Goal: Communication & Community: Participate in discussion

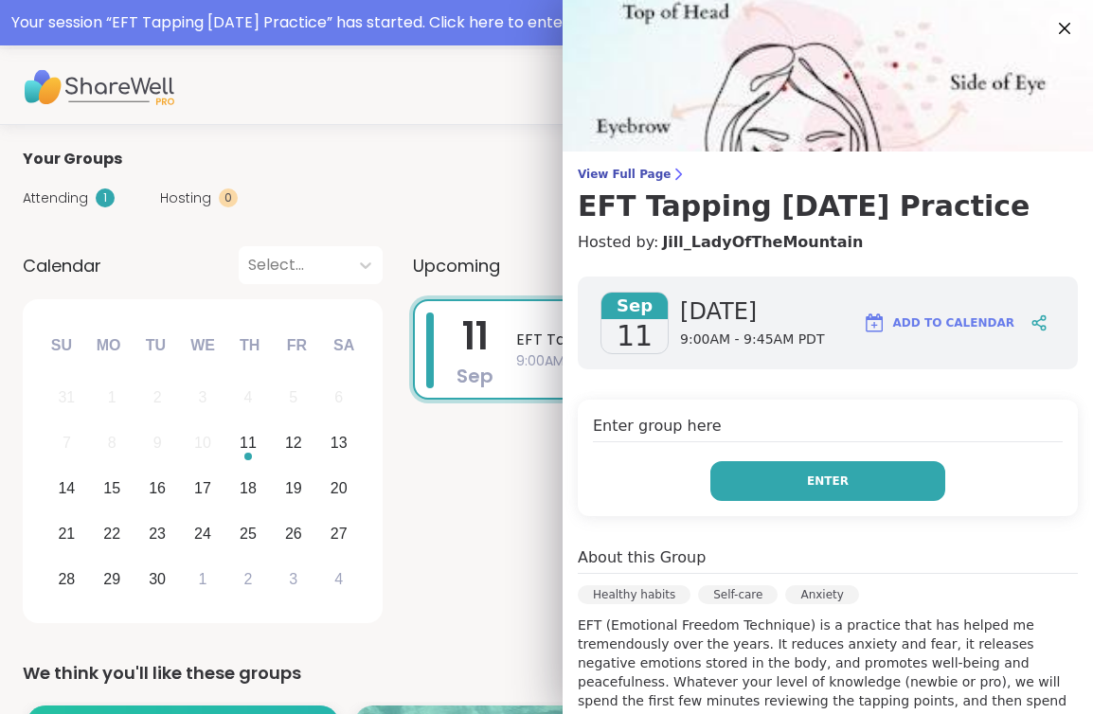
click at [849, 474] on button "Enter" at bounding box center [828, 481] width 235 height 40
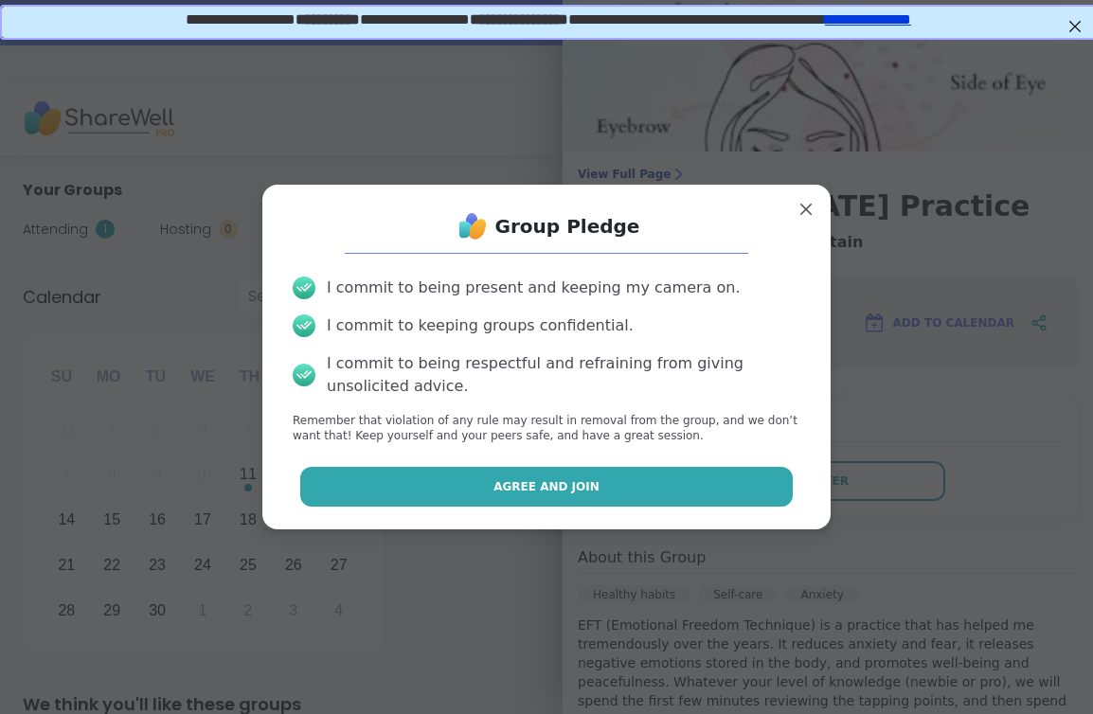
click at [678, 487] on button "Agree and Join" at bounding box center [547, 487] width 494 height 40
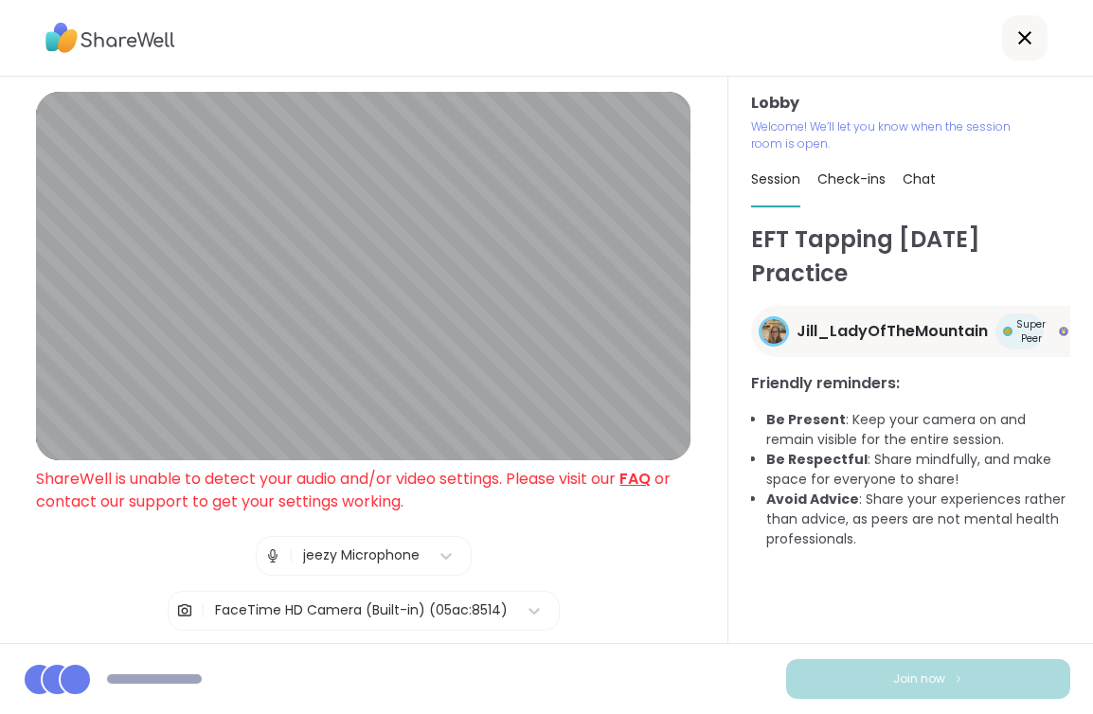
click at [441, 575] on div "| jeezy Microphone | FaceTime HD Camera (Built-in) (05ac:8514)" at bounding box center [364, 583] width 392 height 95
click at [430, 563] on div at bounding box center [446, 556] width 34 height 34
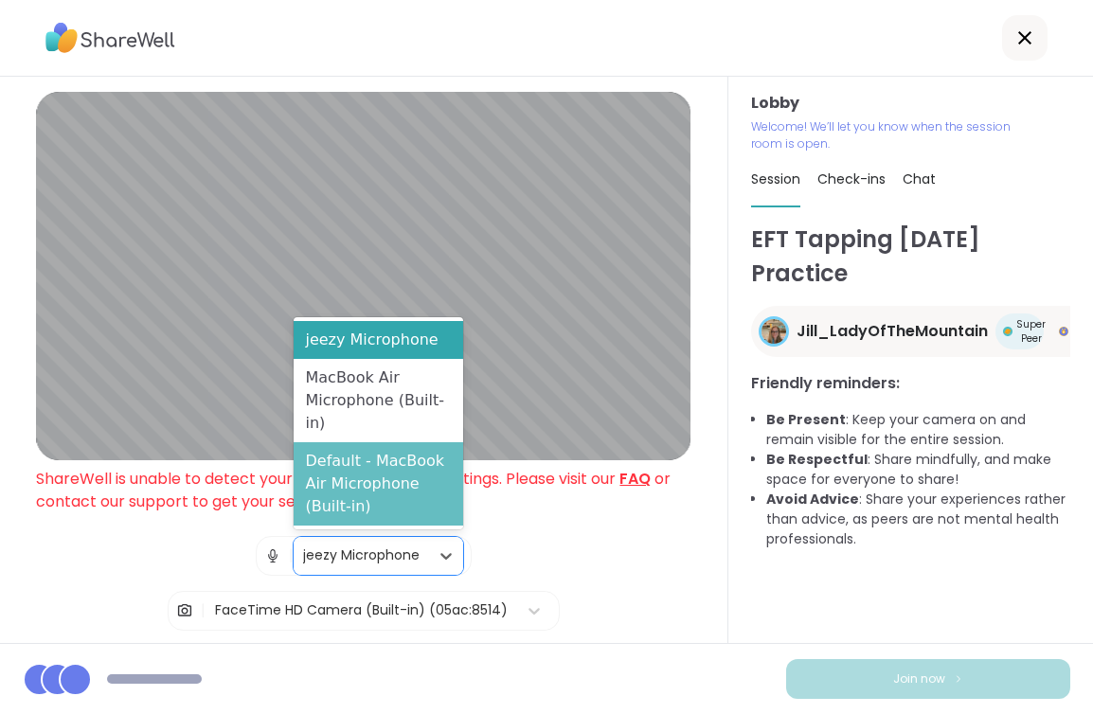
click at [406, 461] on div "Default - MacBook Air Microphone (Built-in)" at bounding box center [378, 483] width 169 height 83
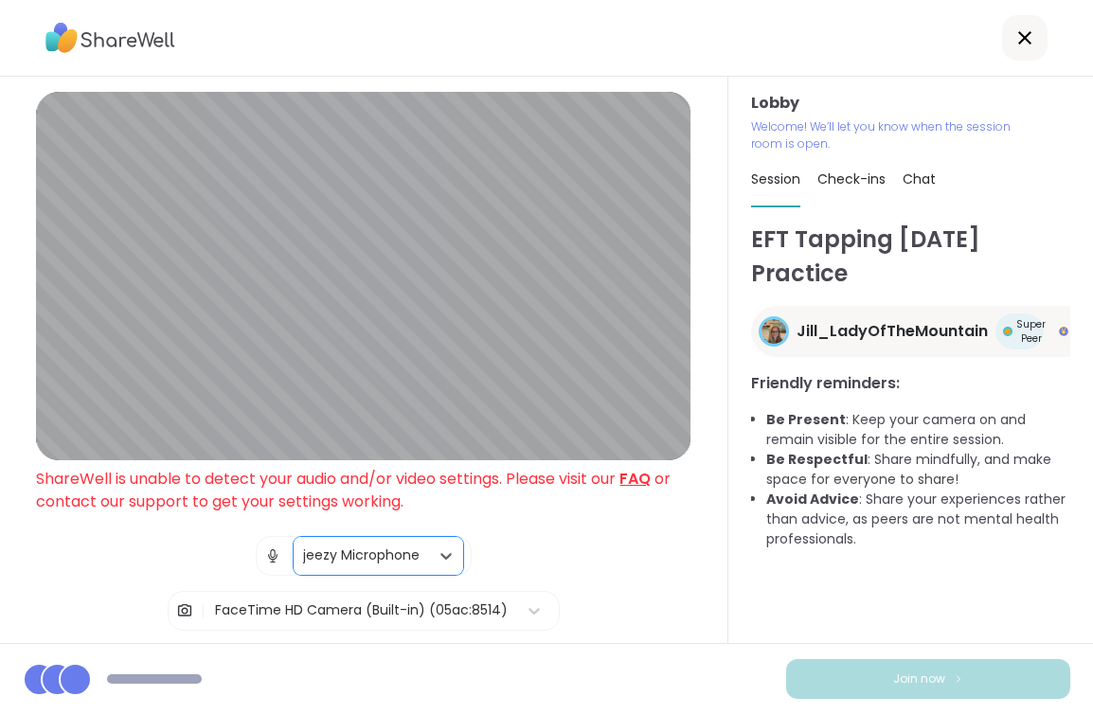
click at [520, 545] on div "| option Default - MacBook Air Microphone (Built-in), selected. jeezy Microphon…" at bounding box center [364, 583] width 392 height 95
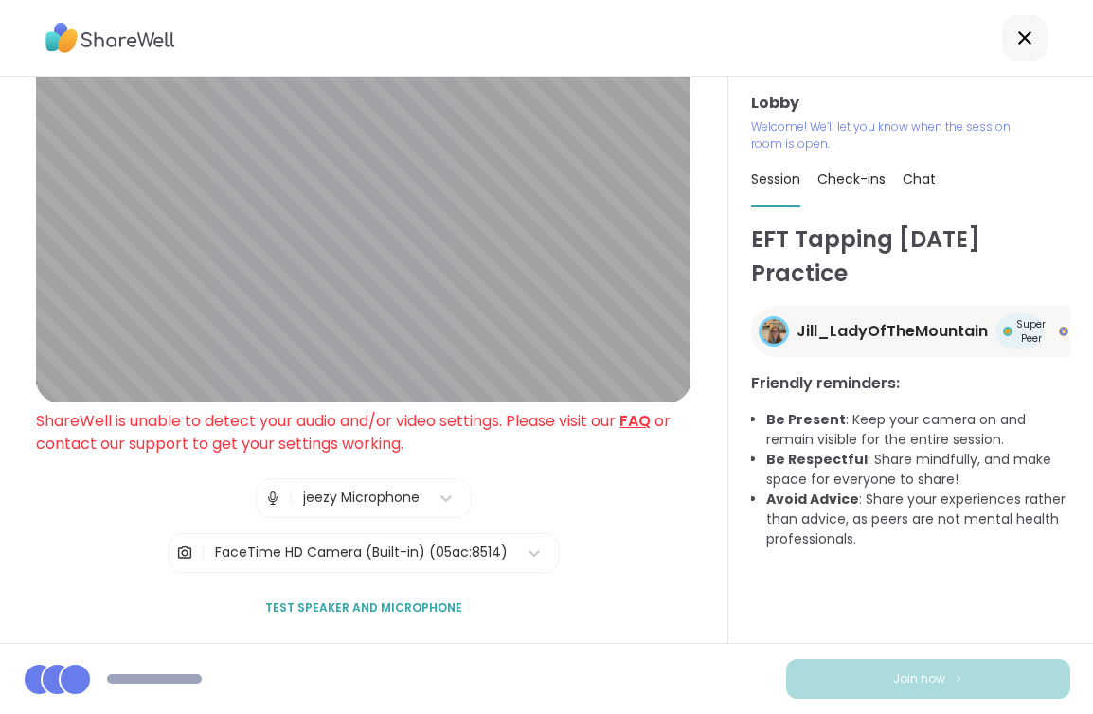
click at [415, 604] on span "Test speaker and microphone" at bounding box center [363, 608] width 197 height 17
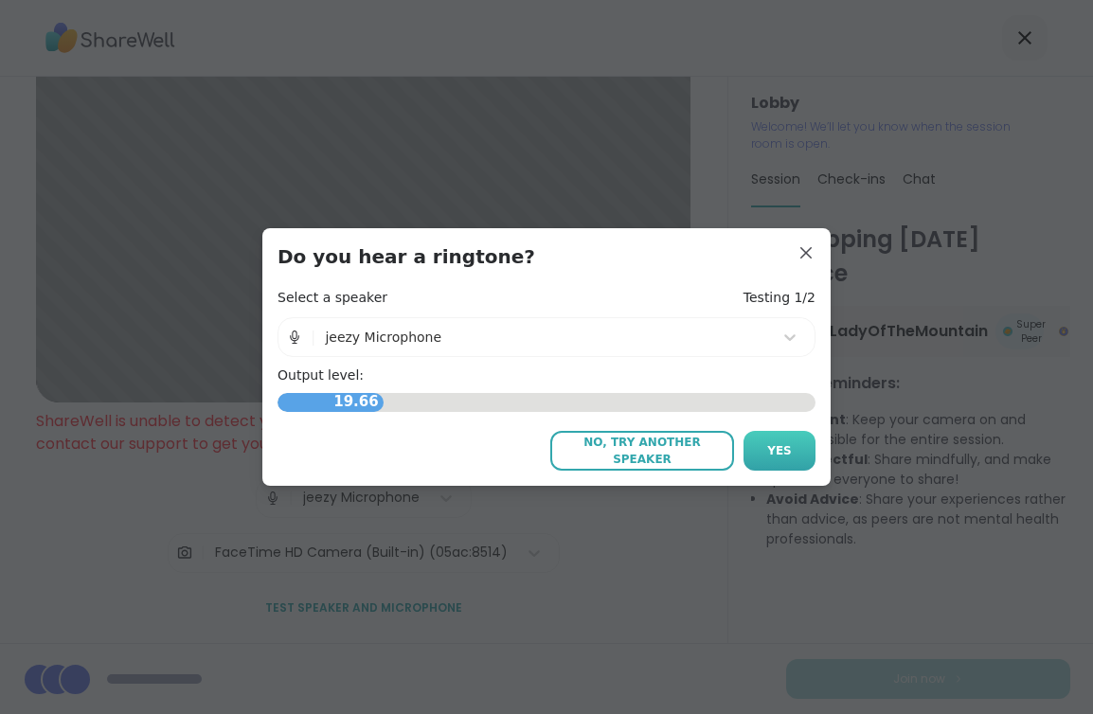
click at [792, 447] on button "Yes" at bounding box center [780, 451] width 72 height 40
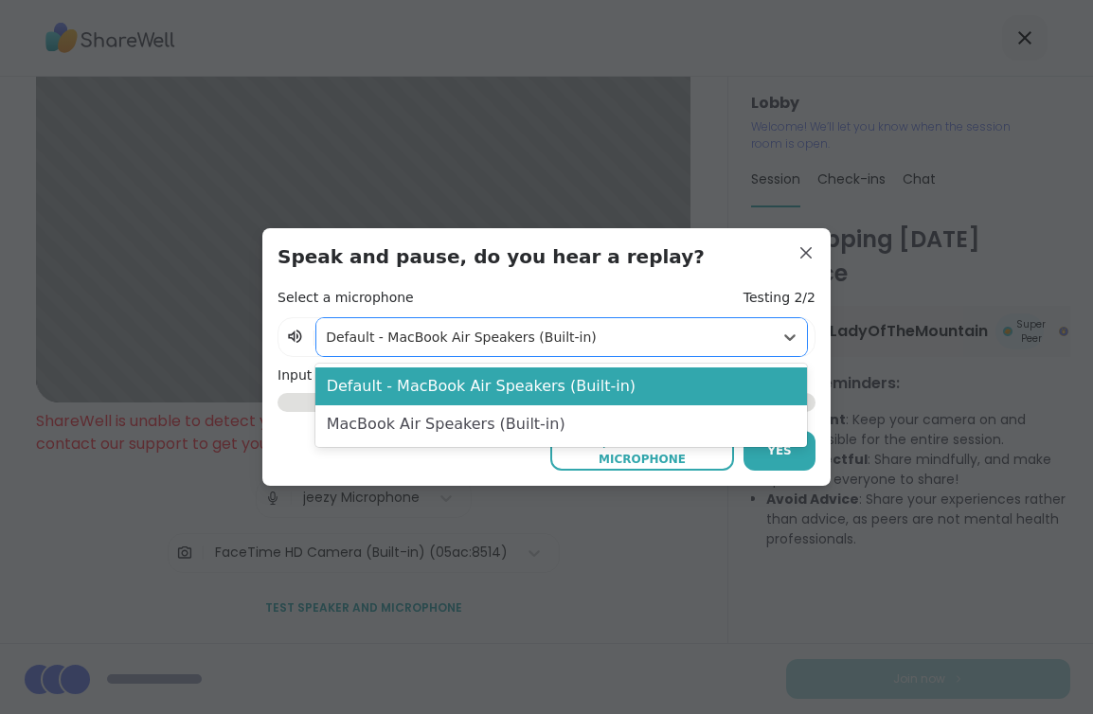
click at [528, 344] on div at bounding box center [545, 338] width 438 height 24
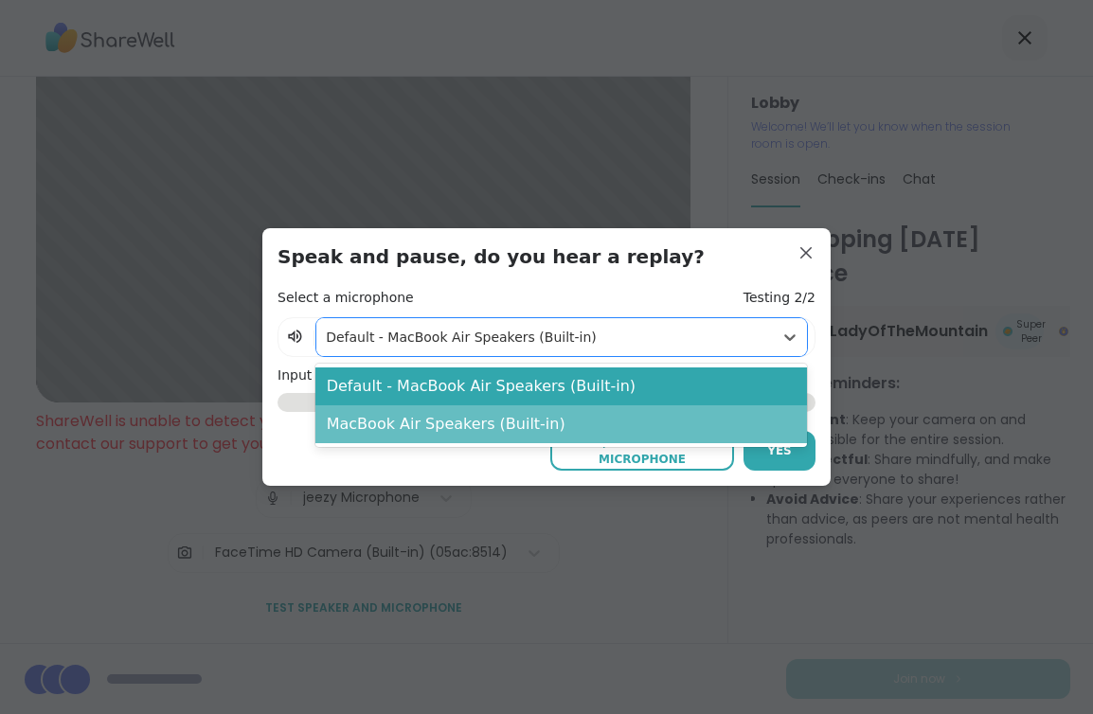
click at [512, 427] on div "MacBook Air Speakers (Built-in)" at bounding box center [561, 425] width 492 height 38
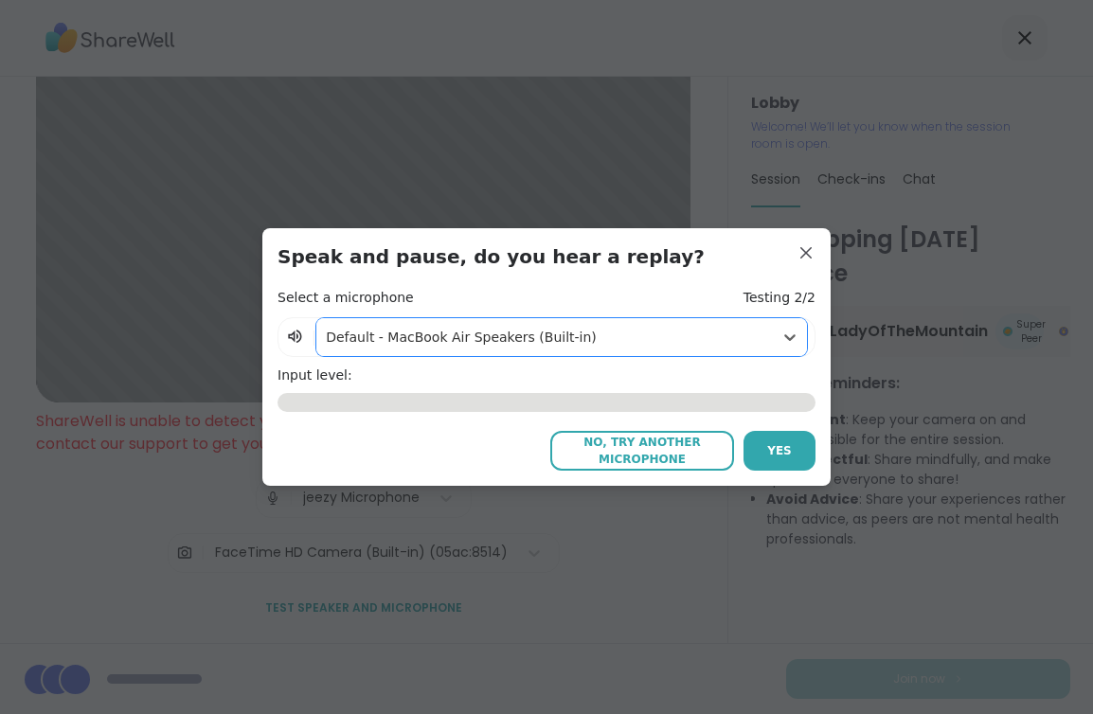
click at [682, 454] on span "No, try another microphone" at bounding box center [642, 451] width 165 height 34
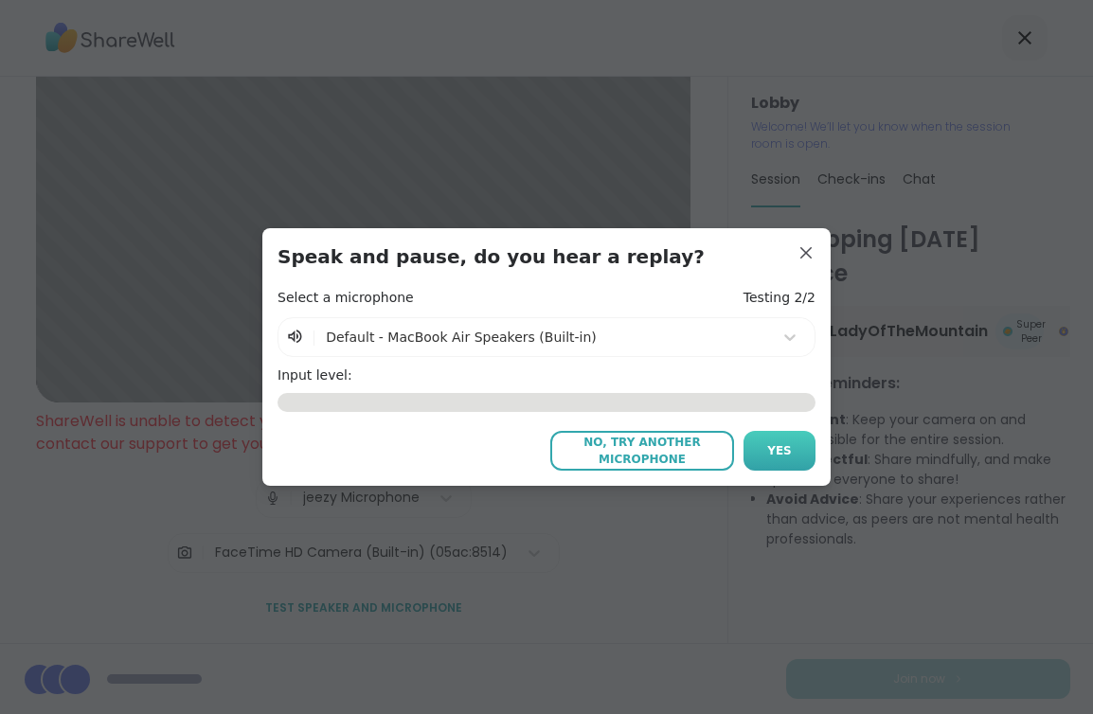
click at [776, 442] on span "Yes" at bounding box center [779, 450] width 25 height 17
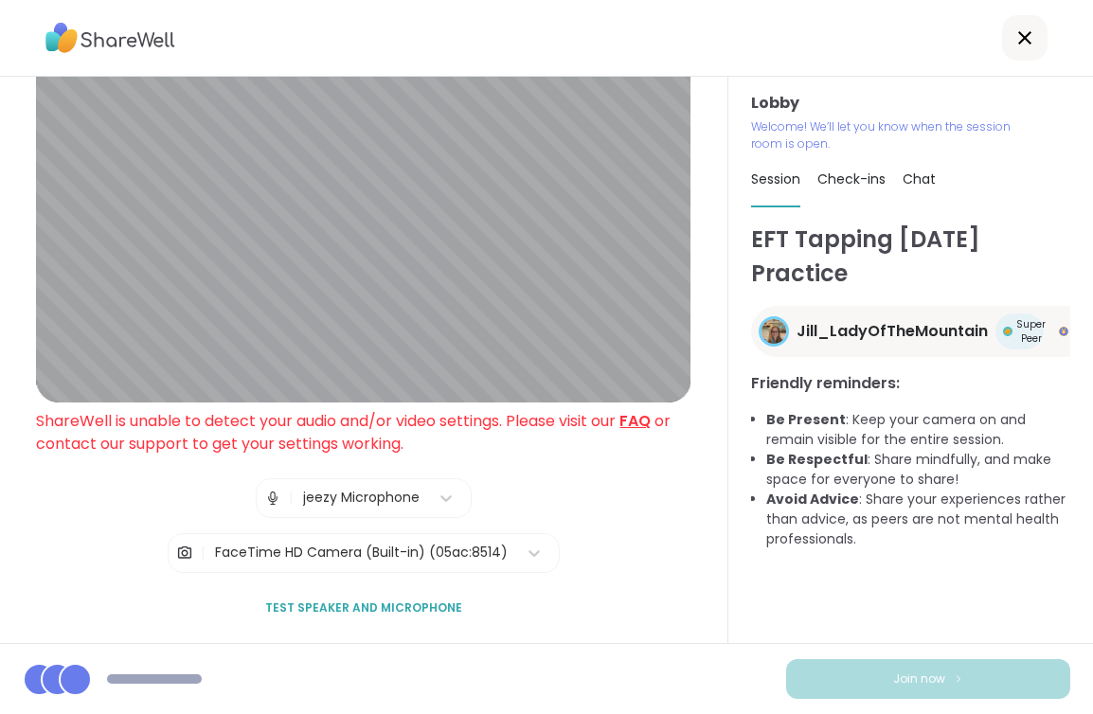
click at [412, 593] on button "Test speaker and microphone" at bounding box center [364, 608] width 212 height 40
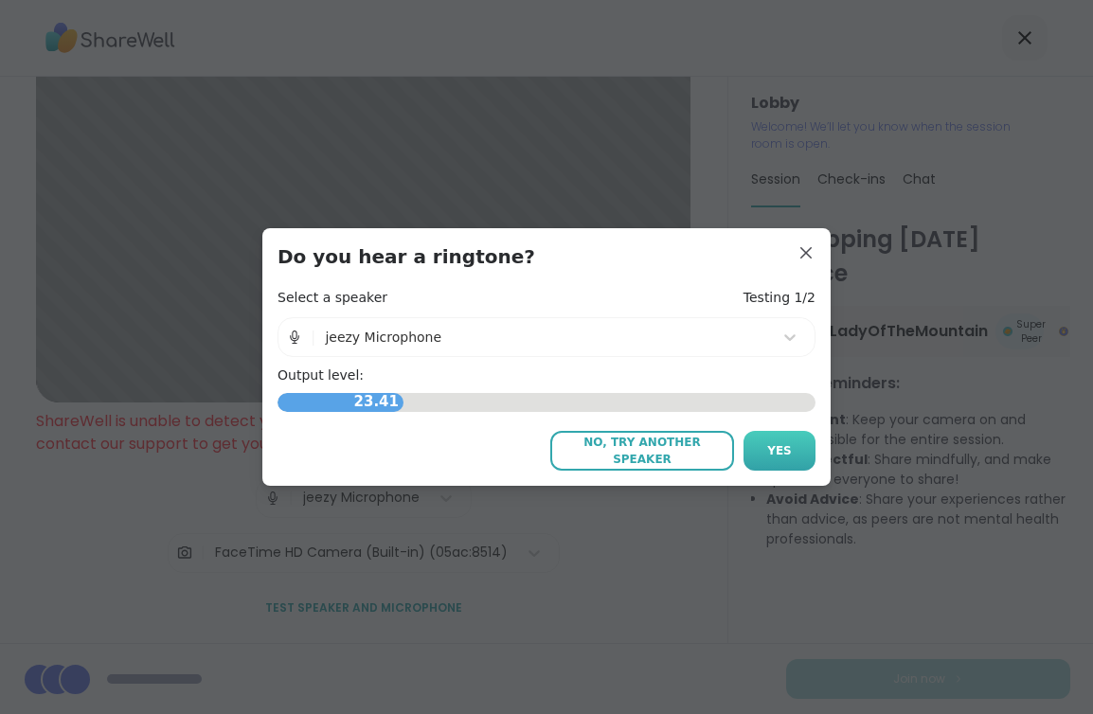
click at [777, 445] on span "Yes" at bounding box center [779, 450] width 25 height 17
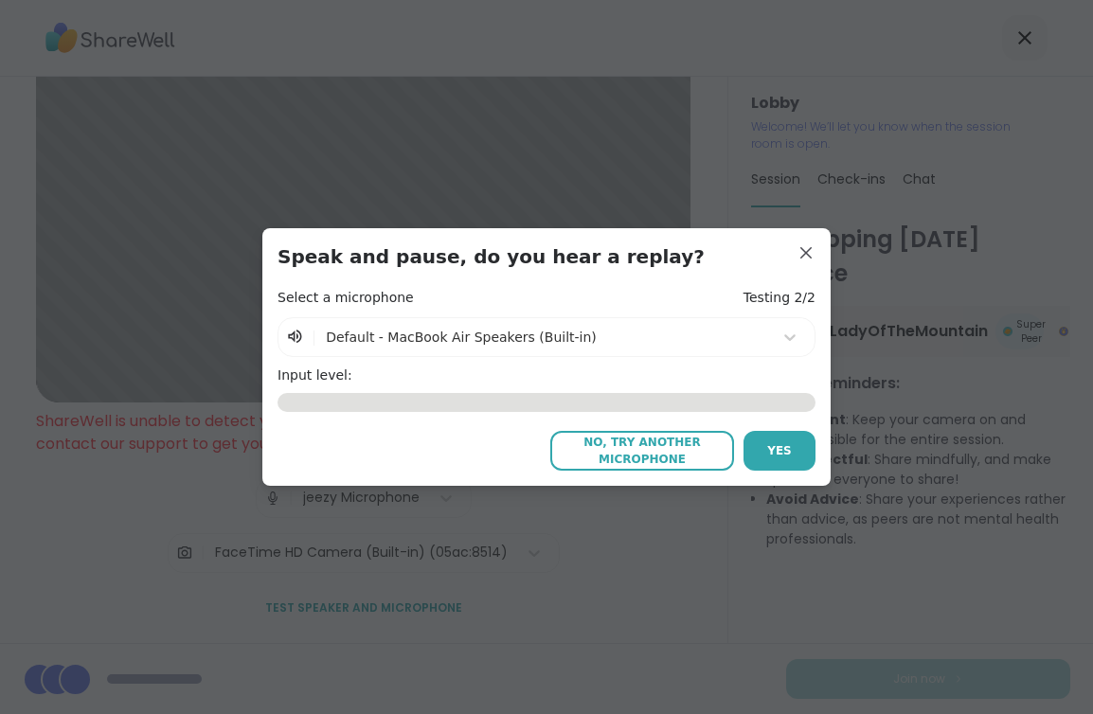
click at [777, 445] on span "Yes" at bounding box center [779, 450] width 25 height 17
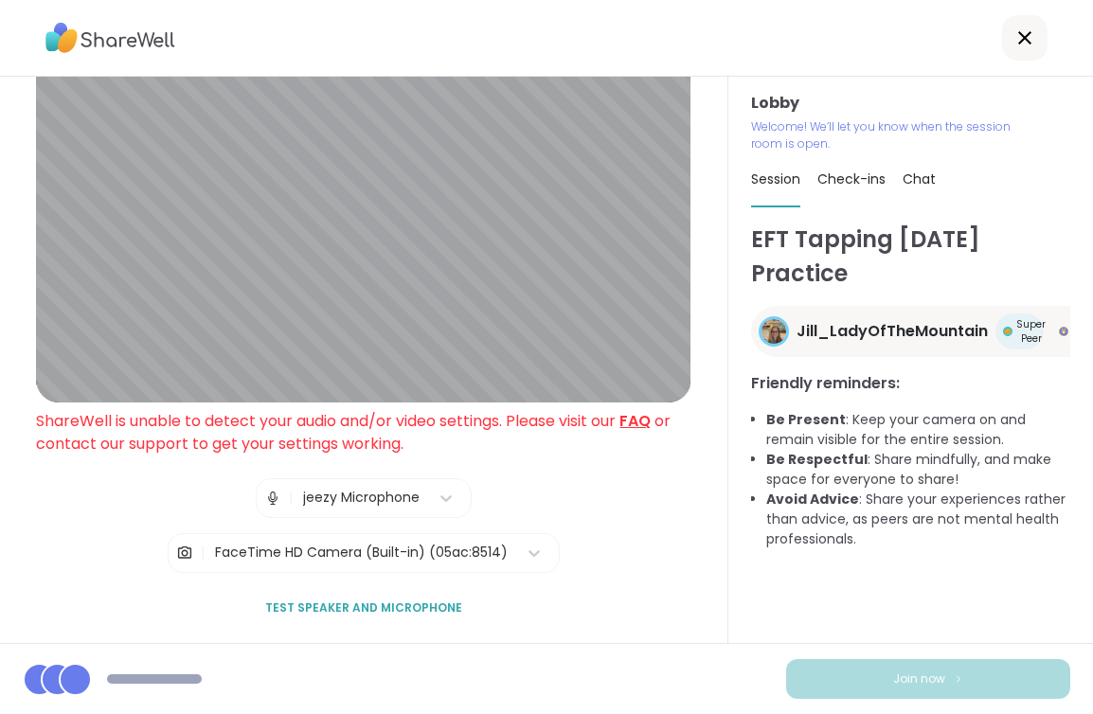
click at [373, 500] on div "jeezy Microphone" at bounding box center [361, 498] width 117 height 20
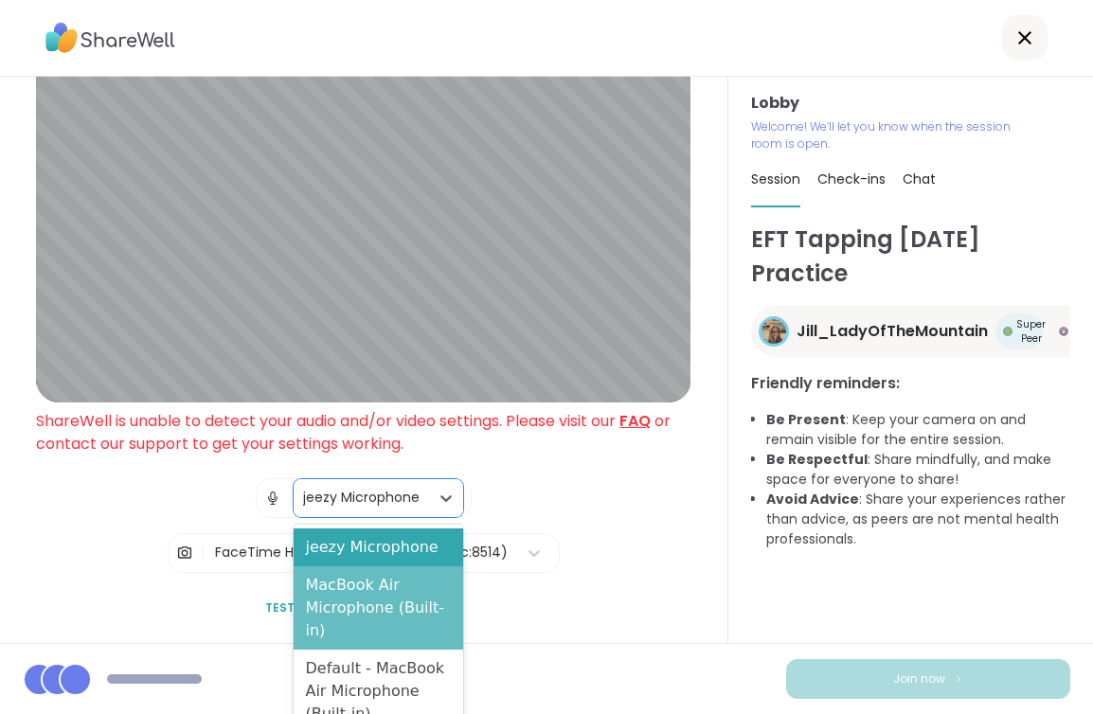
click at [364, 594] on div "MacBook Air Microphone (Built-in)" at bounding box center [378, 608] width 169 height 83
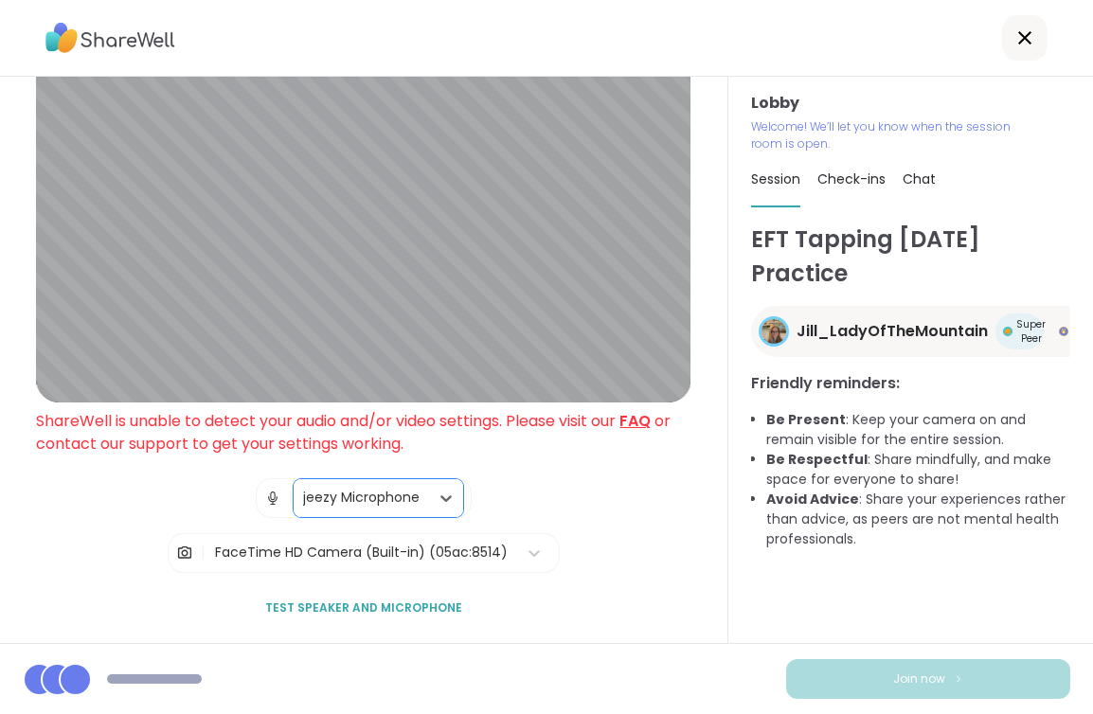
click at [399, 513] on div "jeezy Microphone" at bounding box center [361, 498] width 135 height 38
click at [570, 493] on div "Lobby ShareWell is unable to detect your audio and/or video settings. Please vi…" at bounding box center [363, 331] width 655 height 594
click at [414, 611] on span "Test speaker and microphone" at bounding box center [363, 608] width 197 height 17
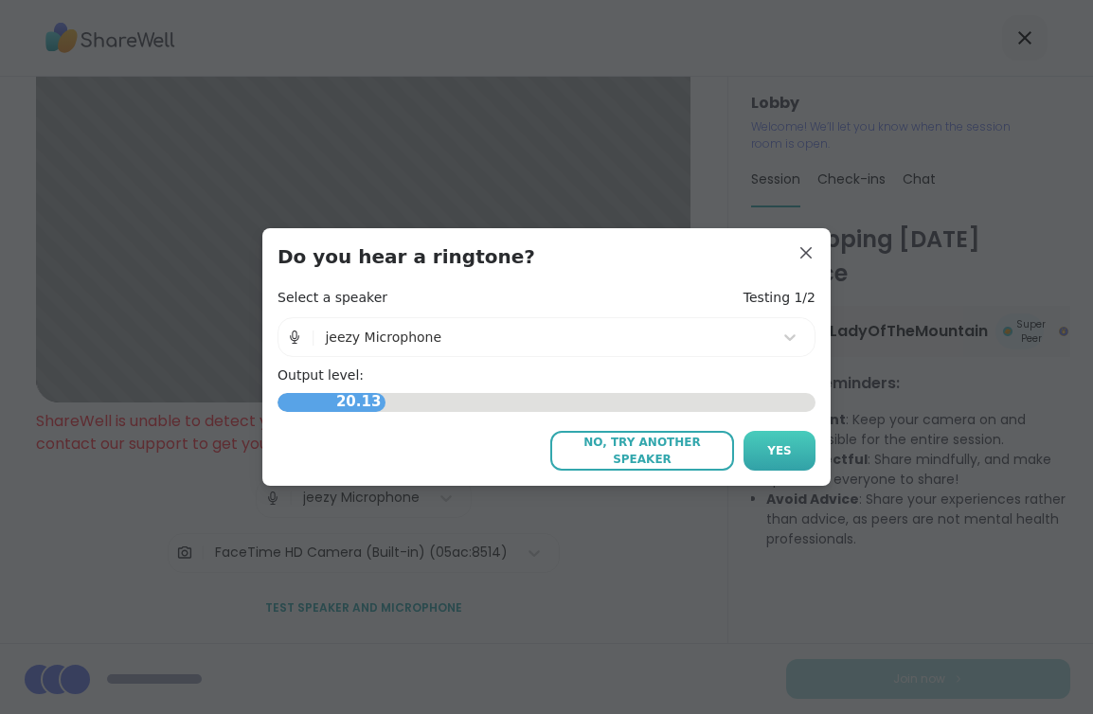
click at [776, 450] on span "Yes" at bounding box center [779, 450] width 25 height 17
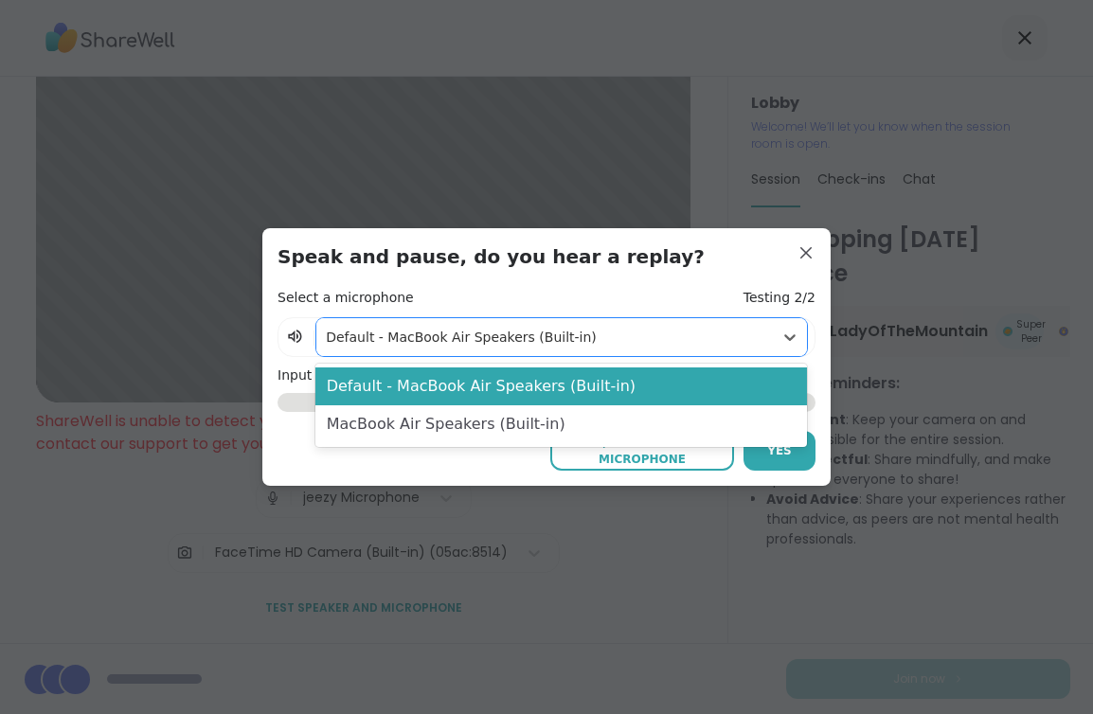
click at [747, 338] on div at bounding box center [545, 338] width 438 height 24
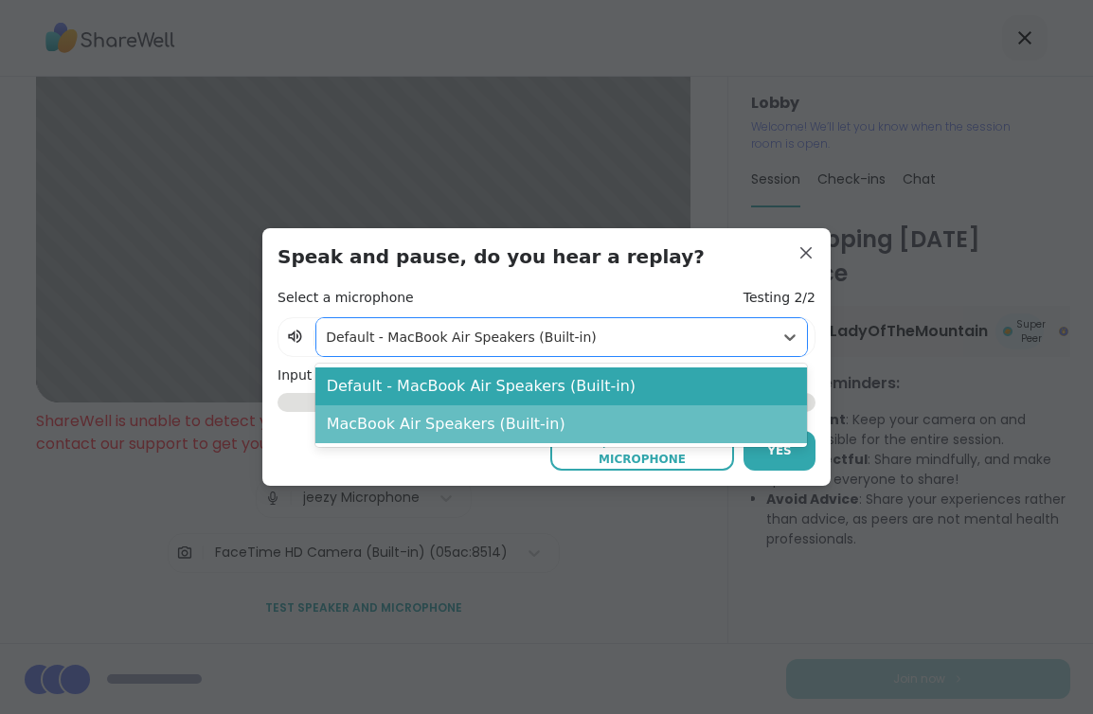
click at [592, 426] on div "MacBook Air Speakers (Built-in)" at bounding box center [561, 425] width 492 height 38
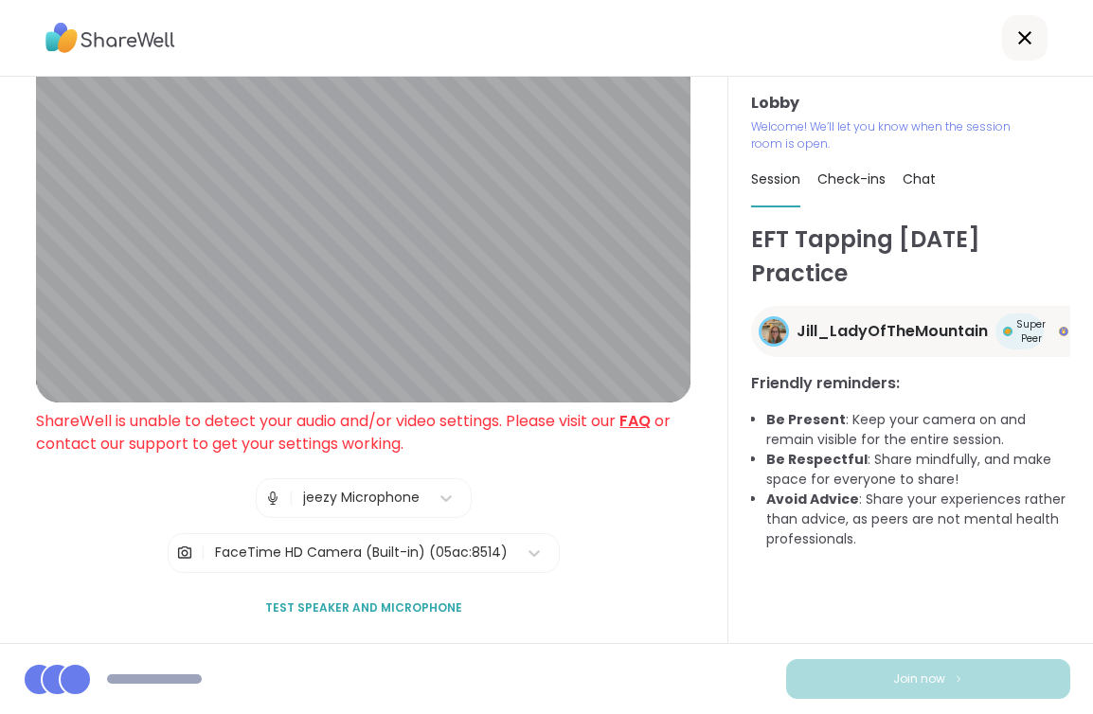
click at [504, 528] on div "| jeezy Microphone | FaceTime HD Camera (Built-in) (05ac:8514)" at bounding box center [364, 525] width 392 height 95
click at [379, 606] on span "Test speaker and microphone" at bounding box center [363, 608] width 197 height 17
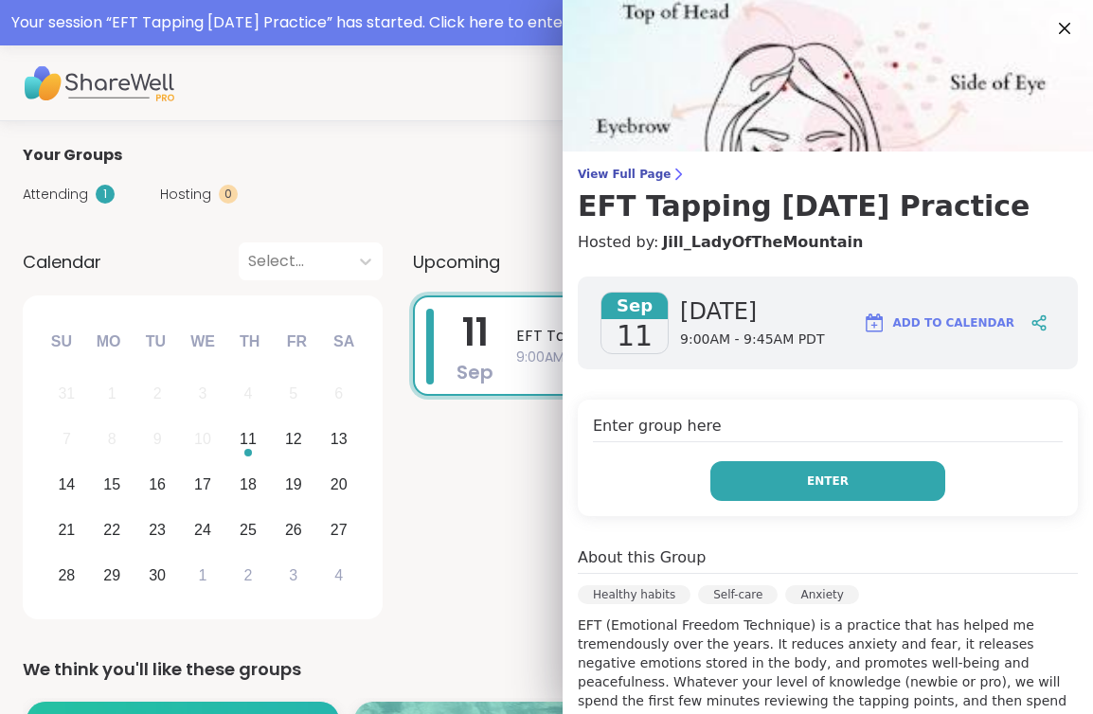
click at [782, 483] on button "Enter" at bounding box center [828, 481] width 235 height 40
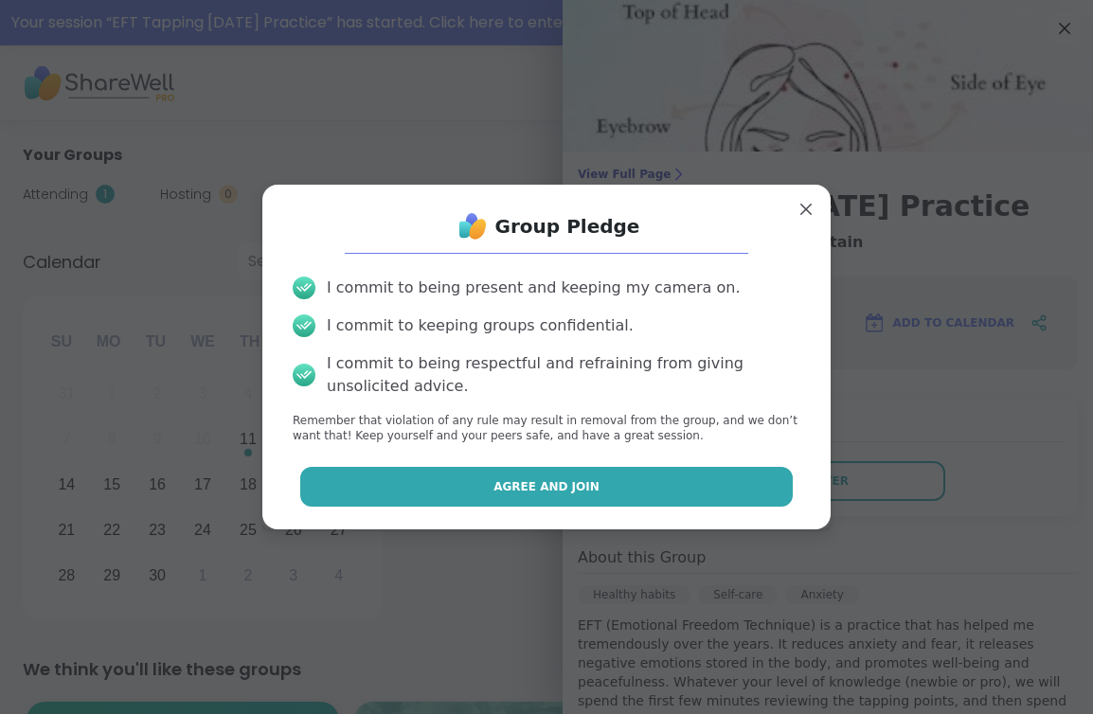
click at [750, 487] on button "Agree and Join" at bounding box center [547, 487] width 494 height 40
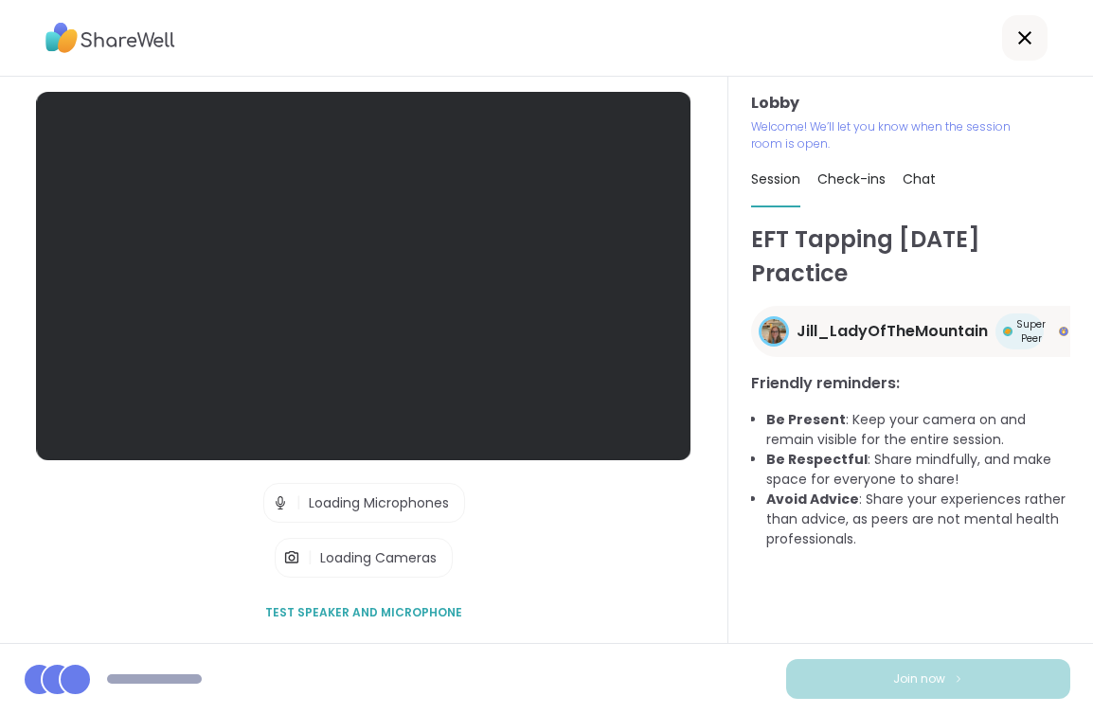
scroll to position [5, 0]
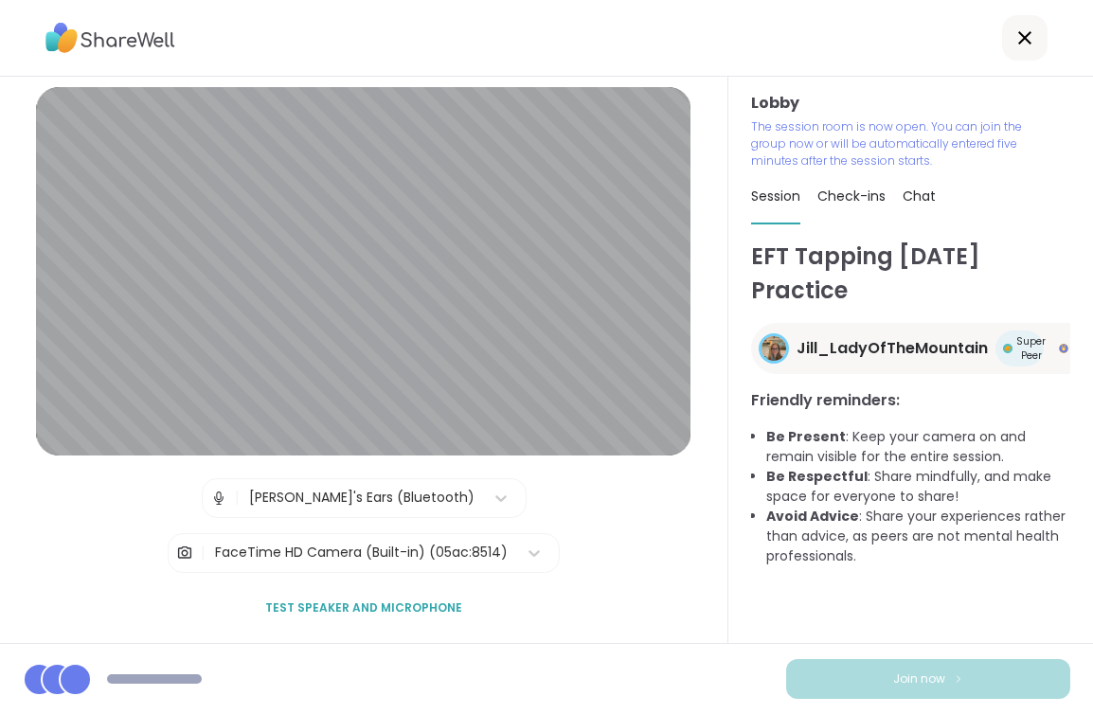
click at [876, 681] on button "Join now" at bounding box center [928, 679] width 284 height 40
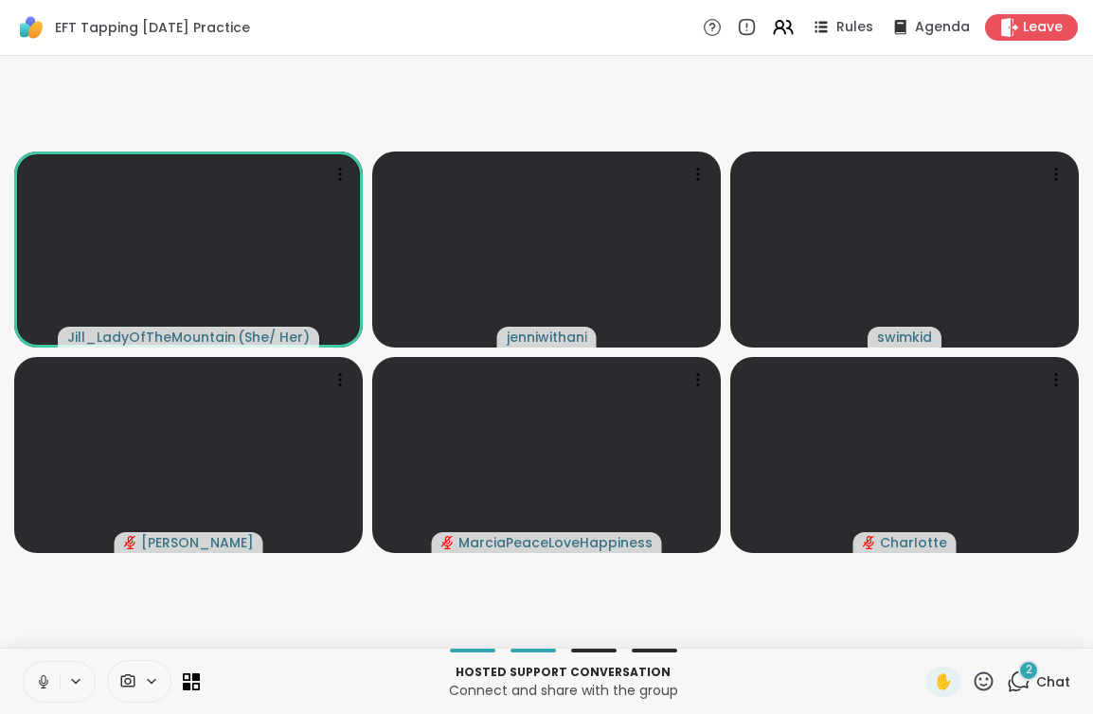
click at [1035, 675] on div "2" at bounding box center [1029, 670] width 21 height 21
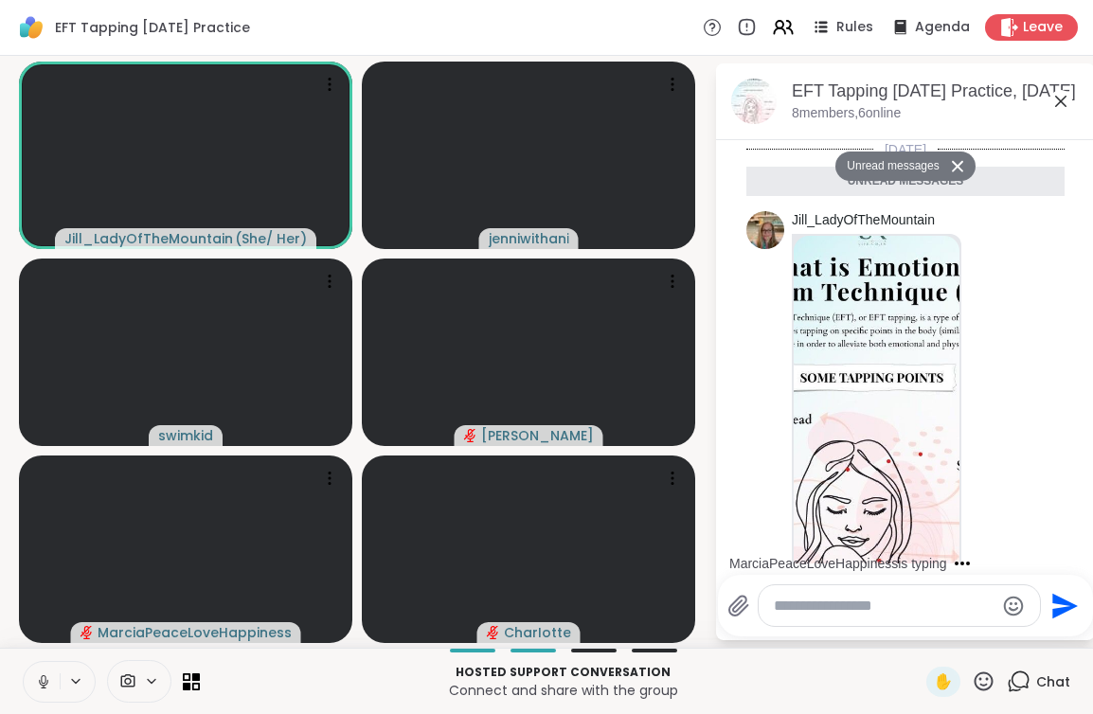
scroll to position [478, 0]
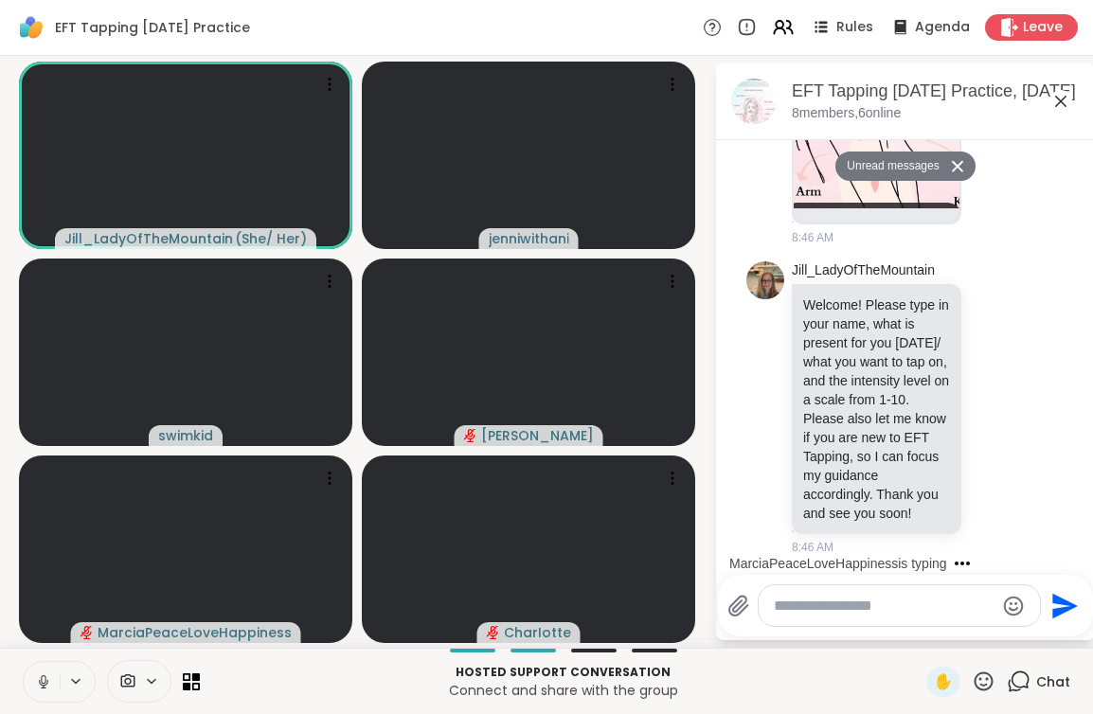
click at [908, 613] on textarea "Type your message" at bounding box center [884, 606] width 221 height 19
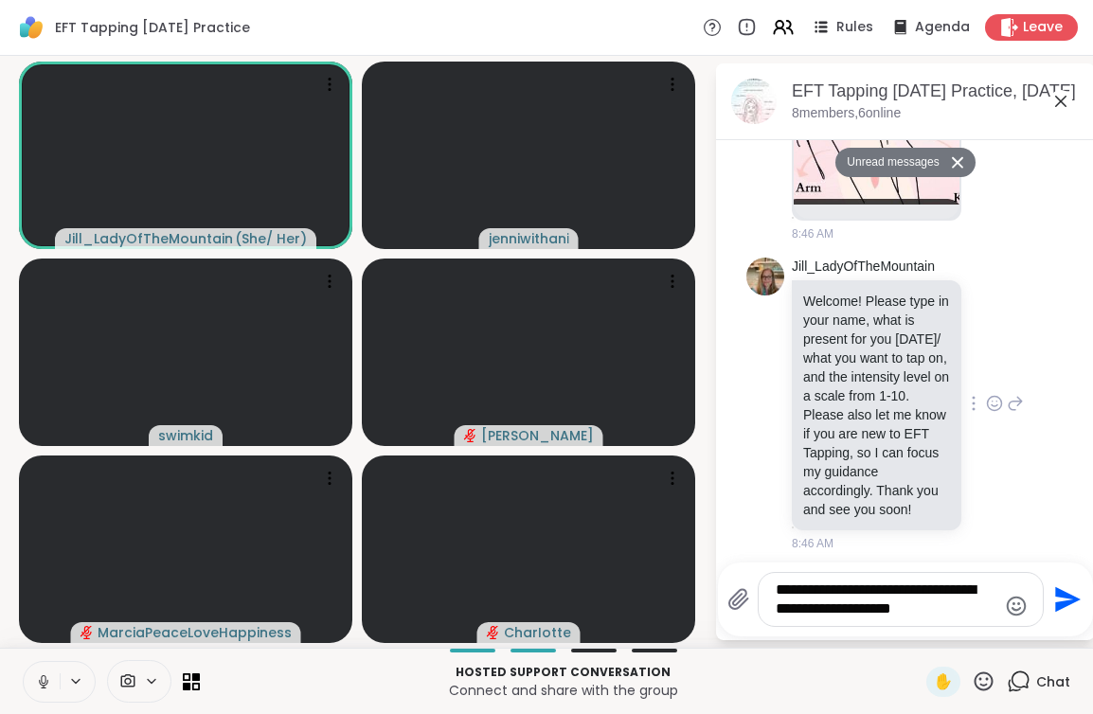
scroll to position [490, 0]
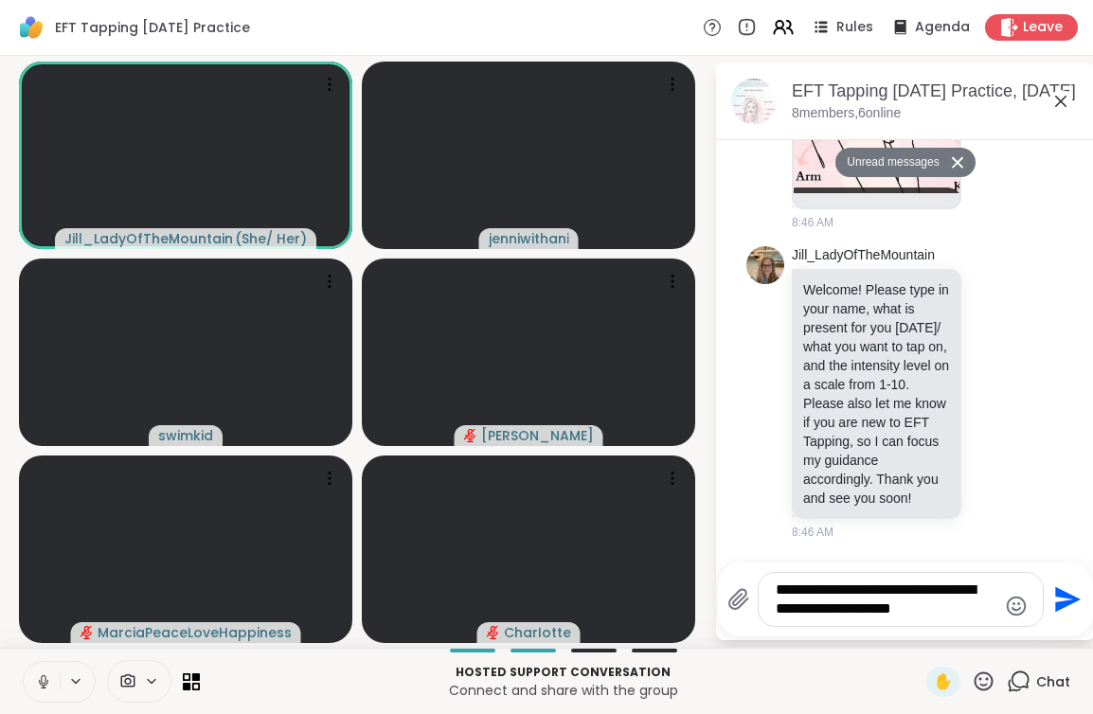
click at [779, 586] on textarea "**********" at bounding box center [886, 600] width 221 height 38
click at [856, 568] on textarea "**********" at bounding box center [886, 590] width 221 height 57
click at [938, 571] on textarea "**********" at bounding box center [886, 590] width 221 height 57
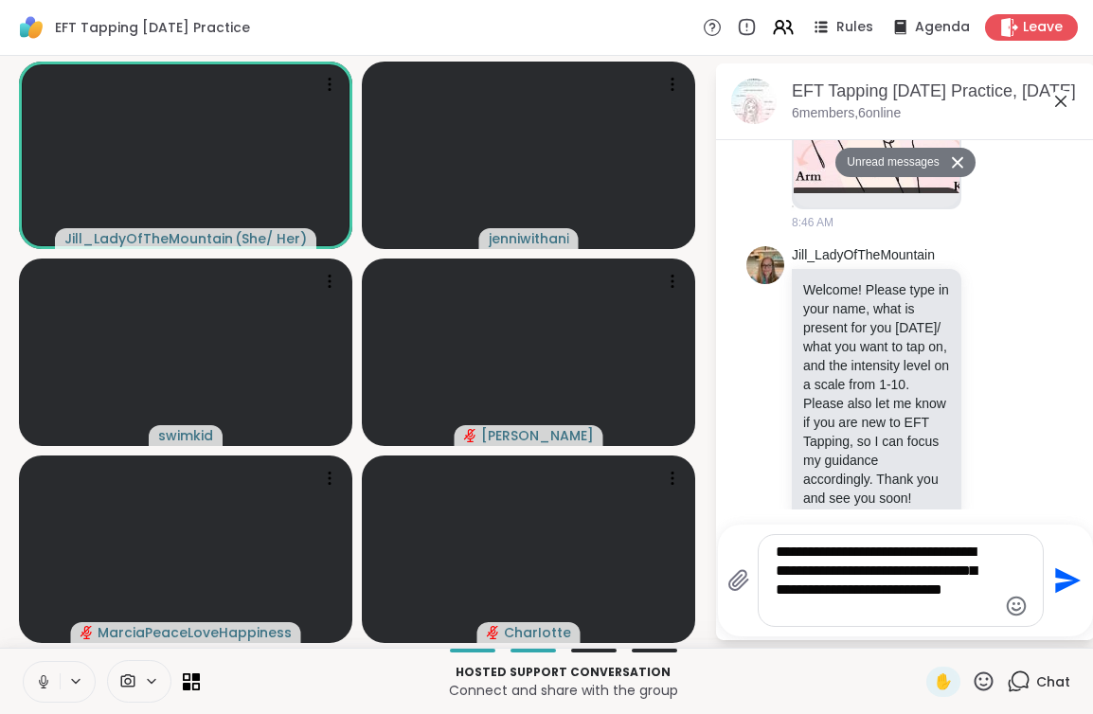
click at [907, 568] on textarea "**********" at bounding box center [886, 581] width 221 height 76
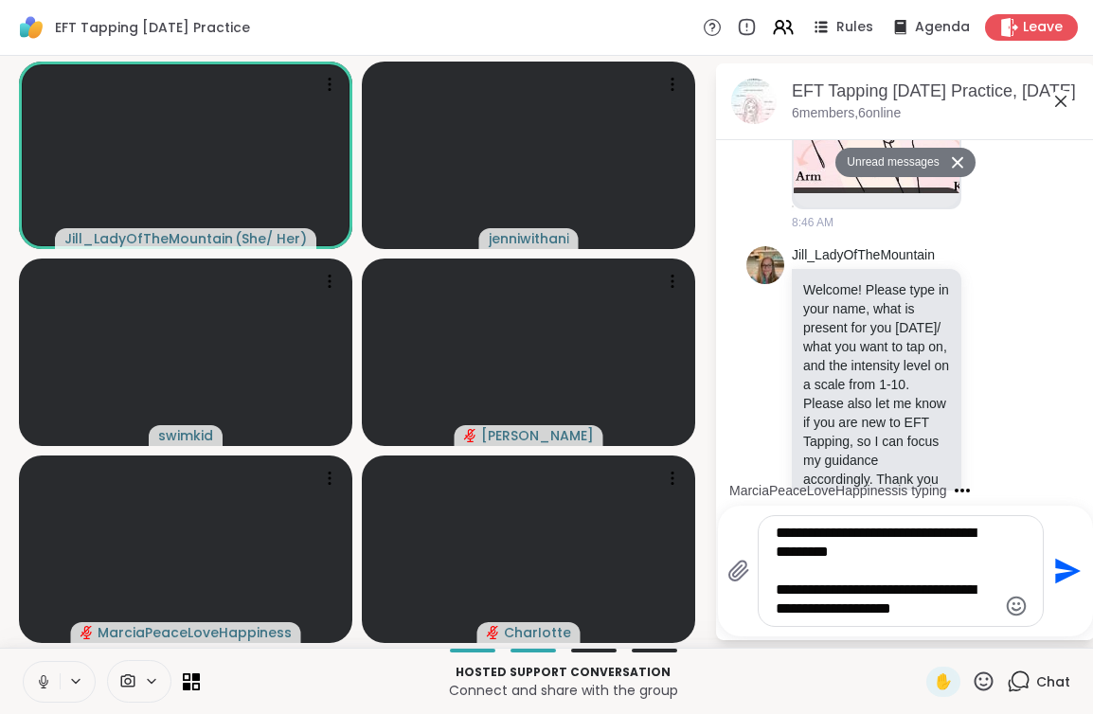
type textarea "**********"
click at [1064, 570] on icon "Send" at bounding box center [1066, 571] width 30 height 30
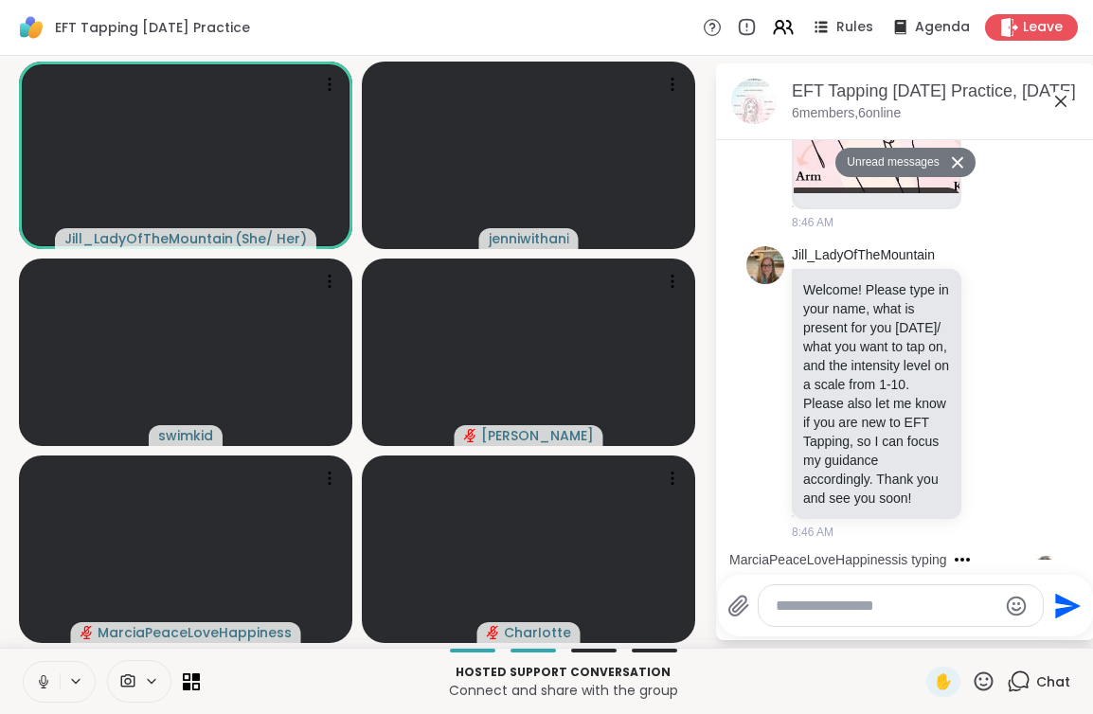
scroll to position [628, 0]
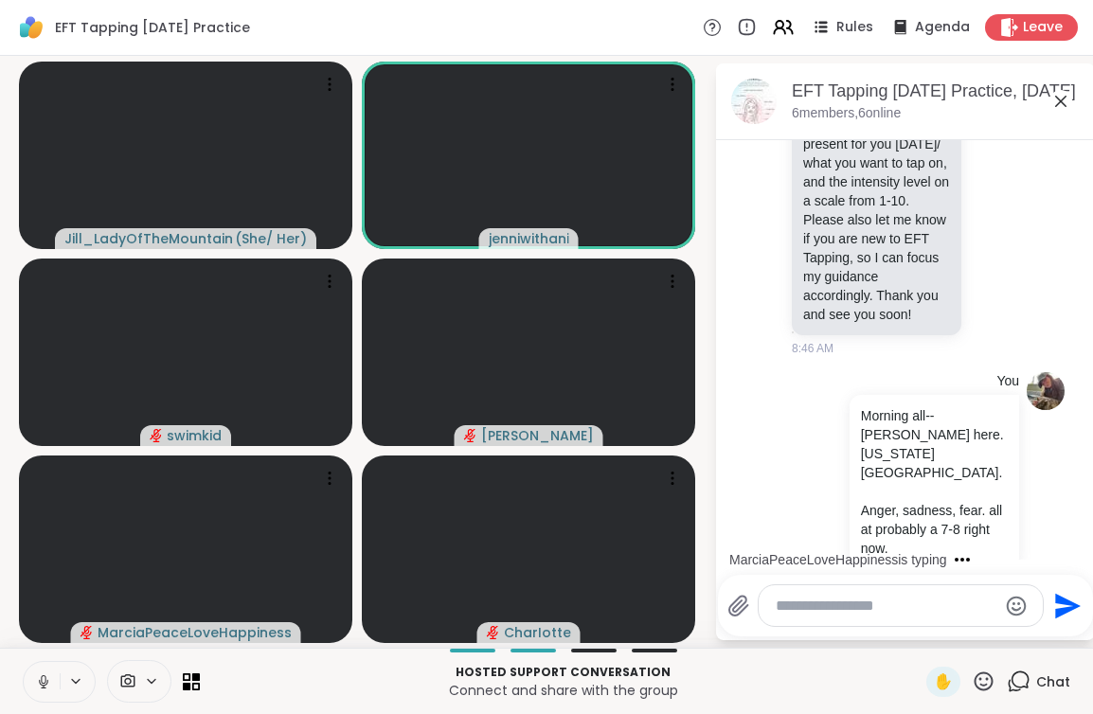
click at [43, 681] on icon at bounding box center [43, 682] width 17 height 17
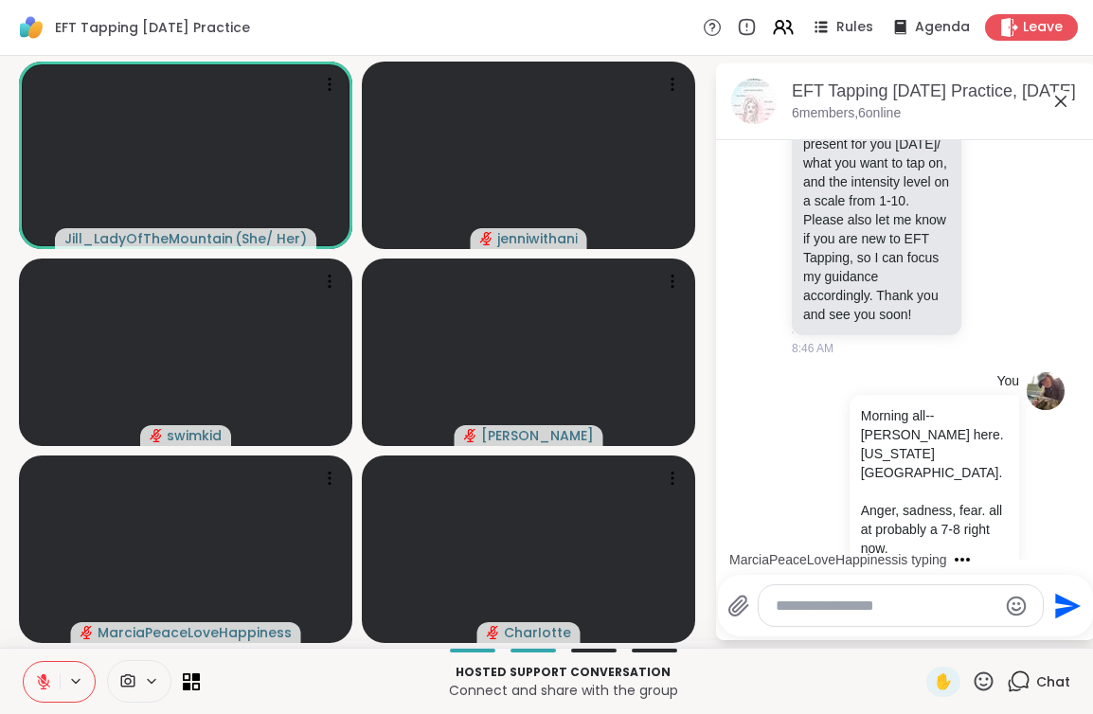
click at [835, 611] on textarea "Type your message" at bounding box center [886, 606] width 221 height 19
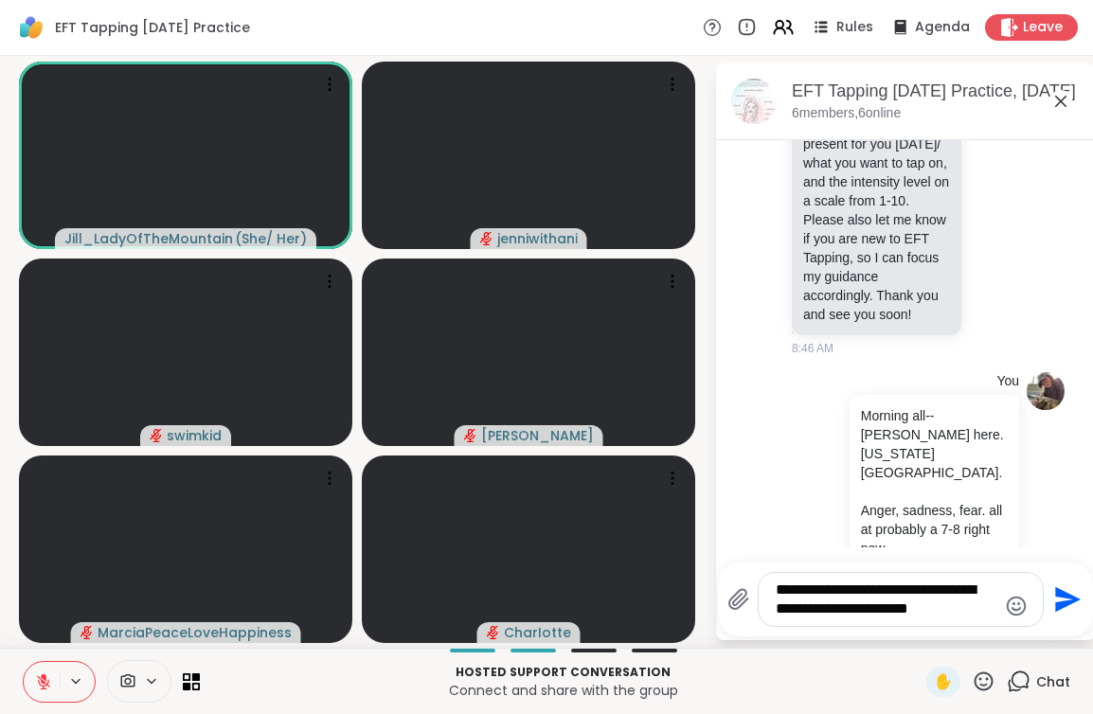
scroll to position [818, 0]
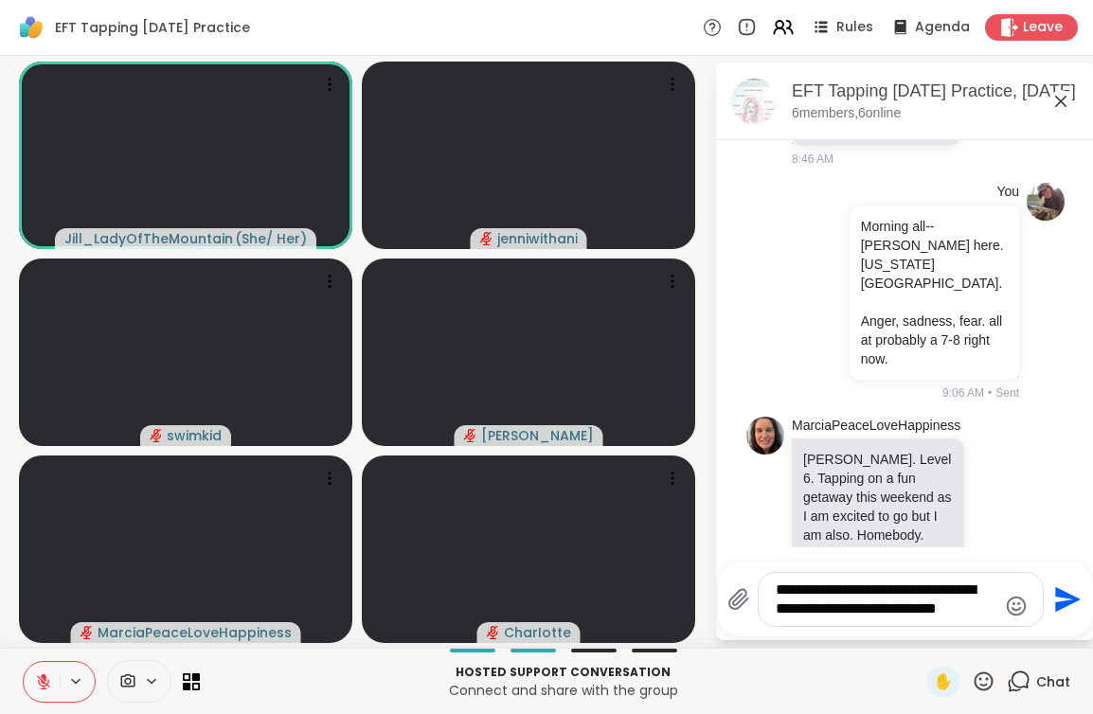
drag, startPoint x: 980, startPoint y: 608, endPoint x: 705, endPoint y: 569, distance: 277.5
click at [705, 570] on div "**********" at bounding box center [546, 352] width 1093 height 592
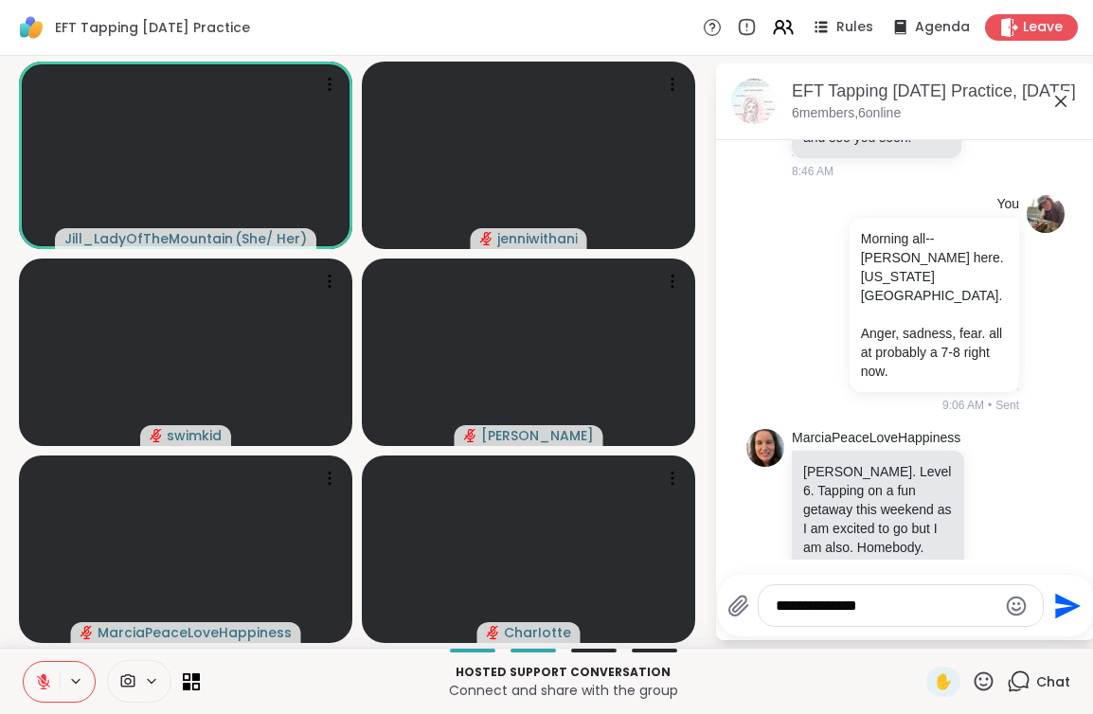
type textarea "**********"
drag, startPoint x: 898, startPoint y: 607, endPoint x: 746, endPoint y: 608, distance: 152.5
click at [746, 608] on div "**********" at bounding box center [886, 606] width 316 height 43
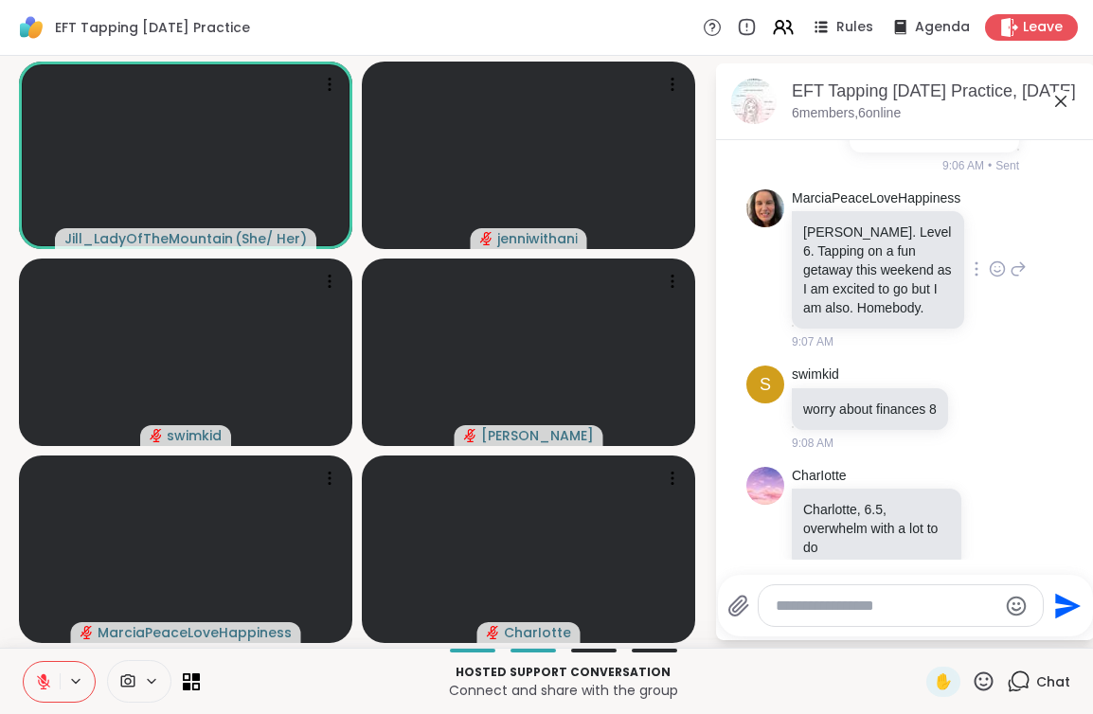
scroll to position [1146, 0]
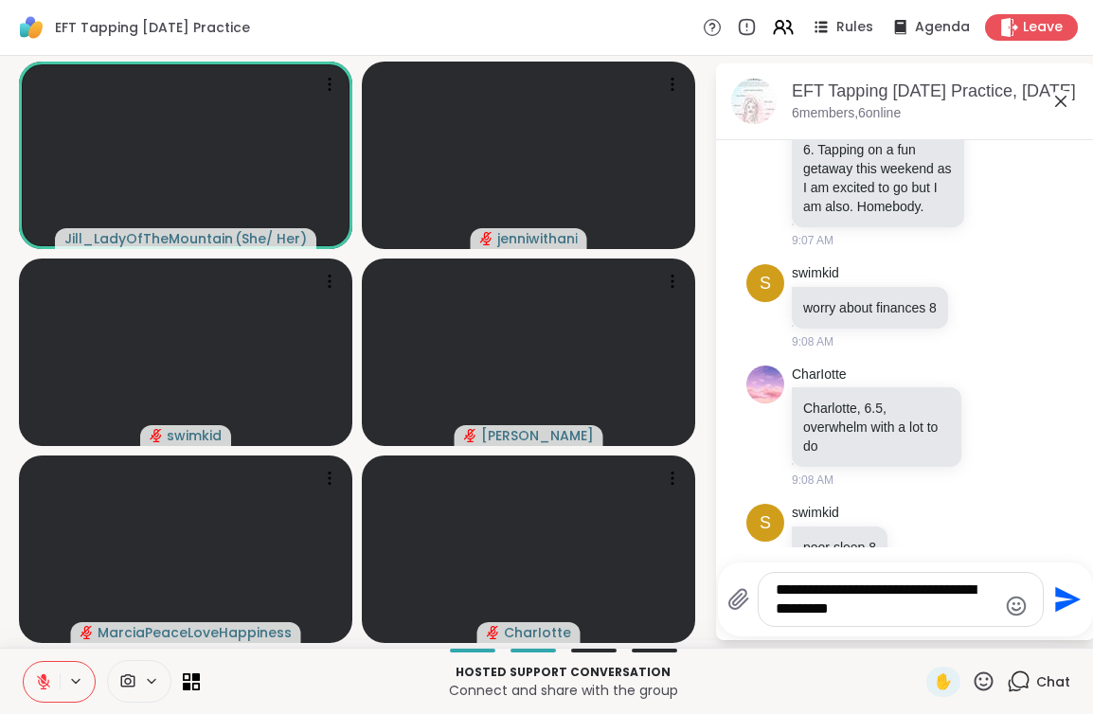
click at [945, 607] on textarea "**********" at bounding box center [886, 600] width 221 height 38
type textarea "**********"
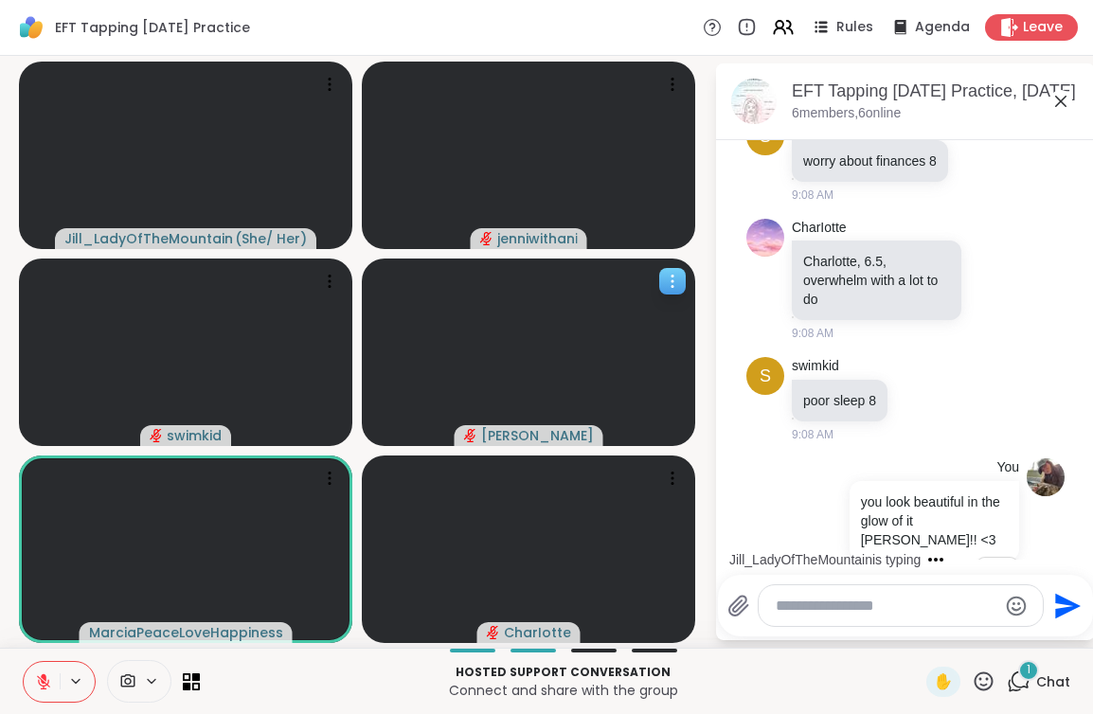
scroll to position [1482, 0]
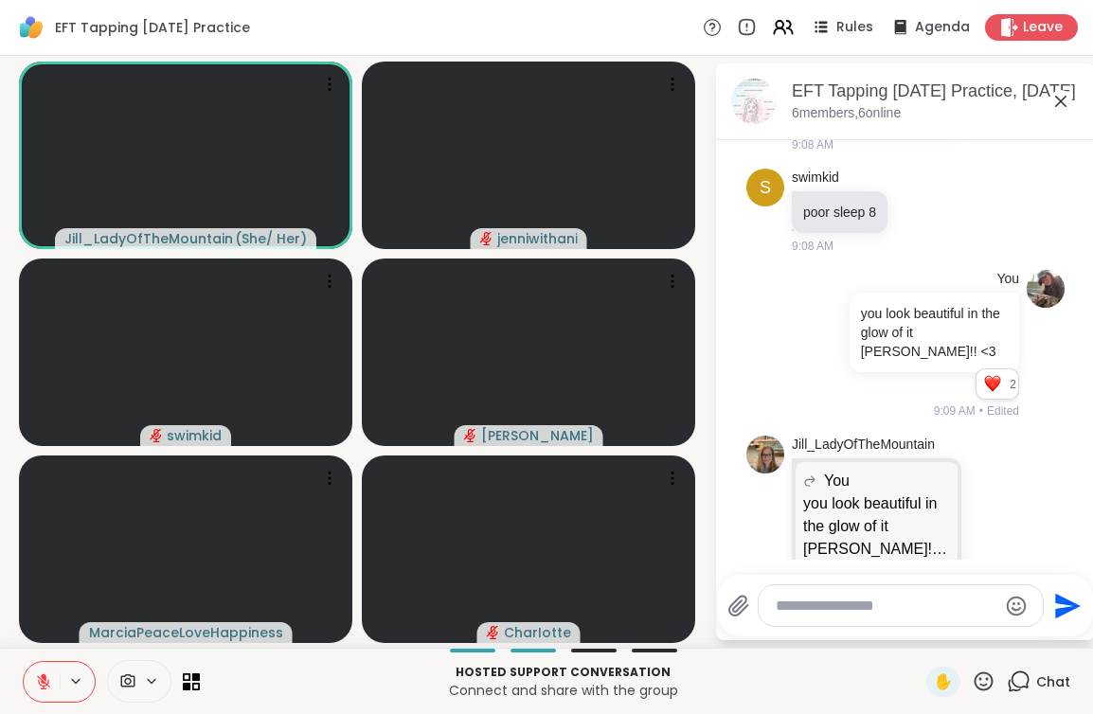
click at [835, 605] on textarea "Type your message" at bounding box center [886, 606] width 221 height 19
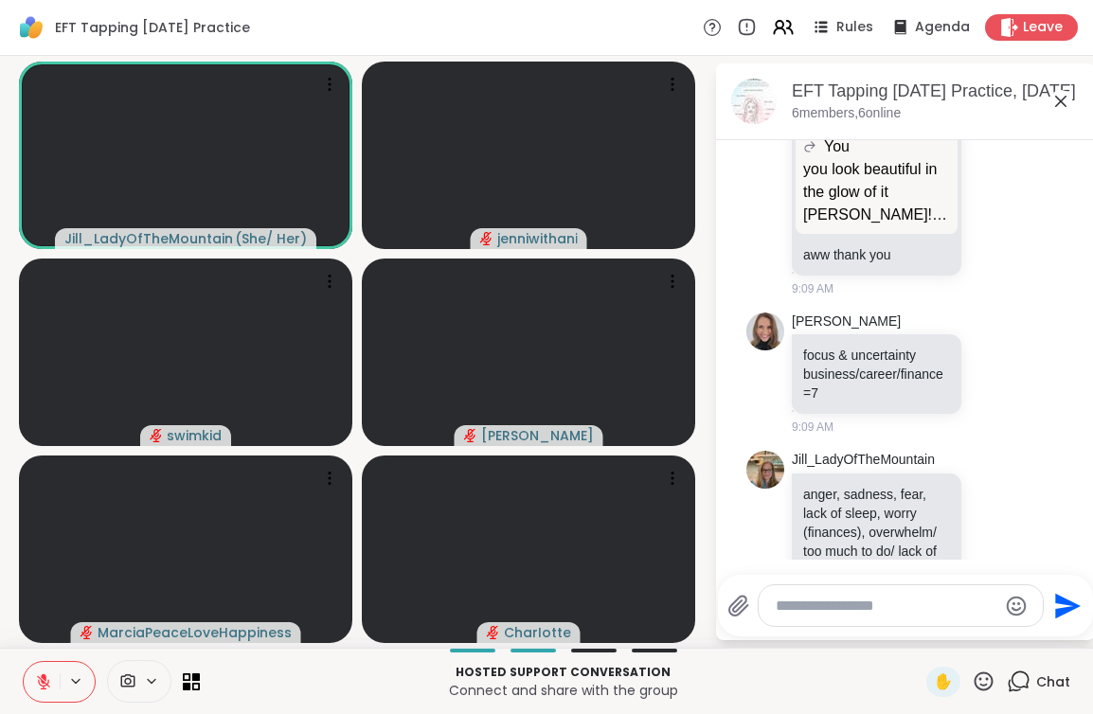
scroll to position [1844, 0]
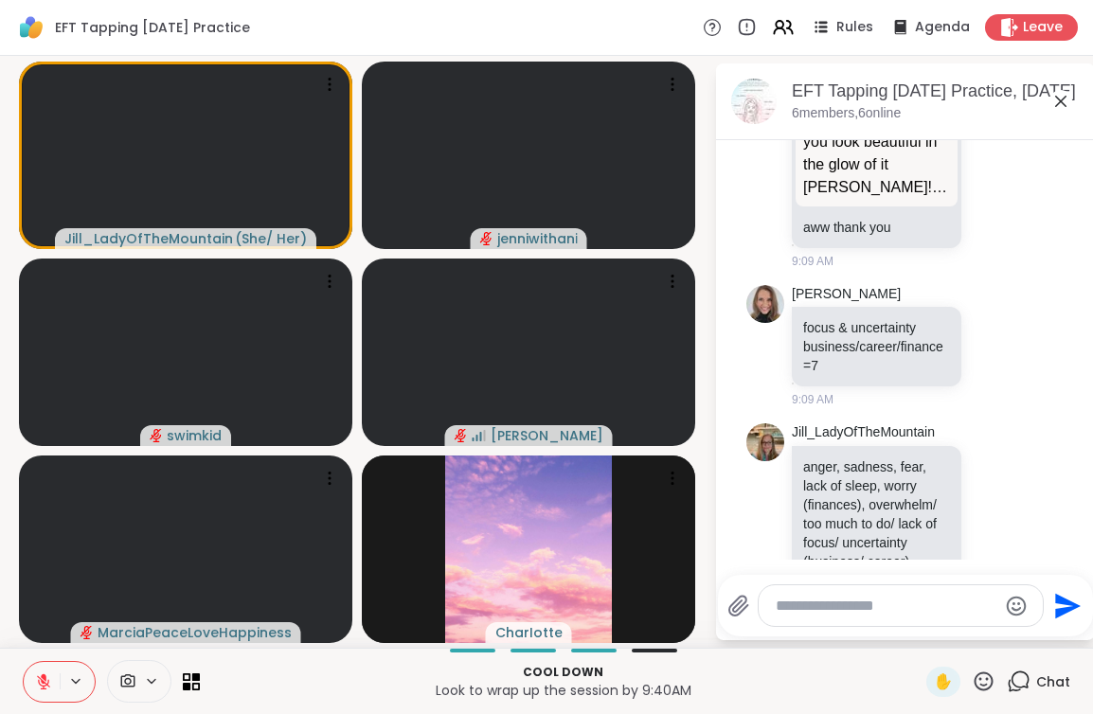
click at [928, 609] on textarea "Type your message" at bounding box center [886, 606] width 221 height 19
click at [936, 618] on div at bounding box center [901, 606] width 284 height 41
click at [926, 605] on textarea "Type your message" at bounding box center [886, 606] width 221 height 19
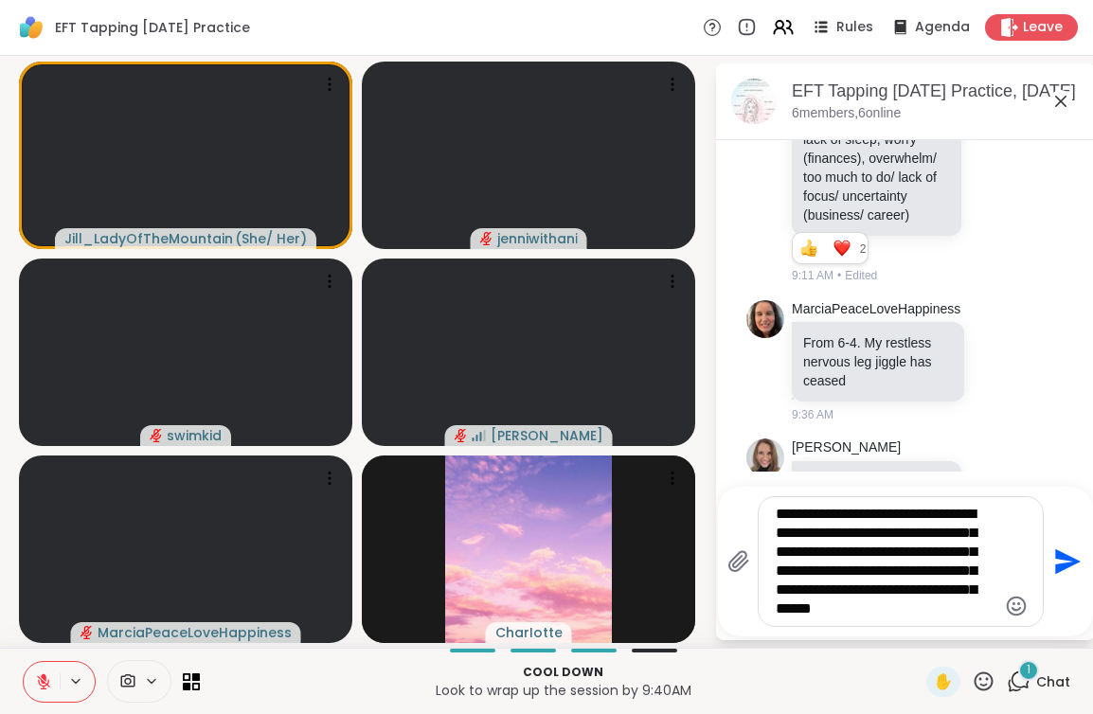
scroll to position [2329, 0]
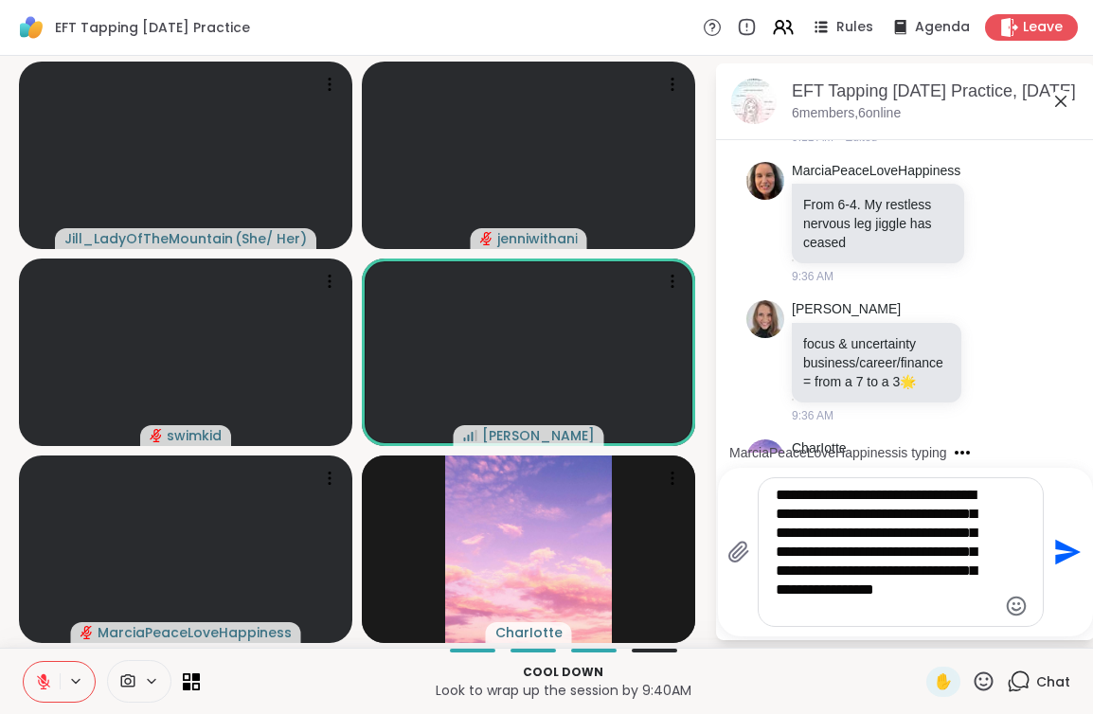
type textarea "**********"
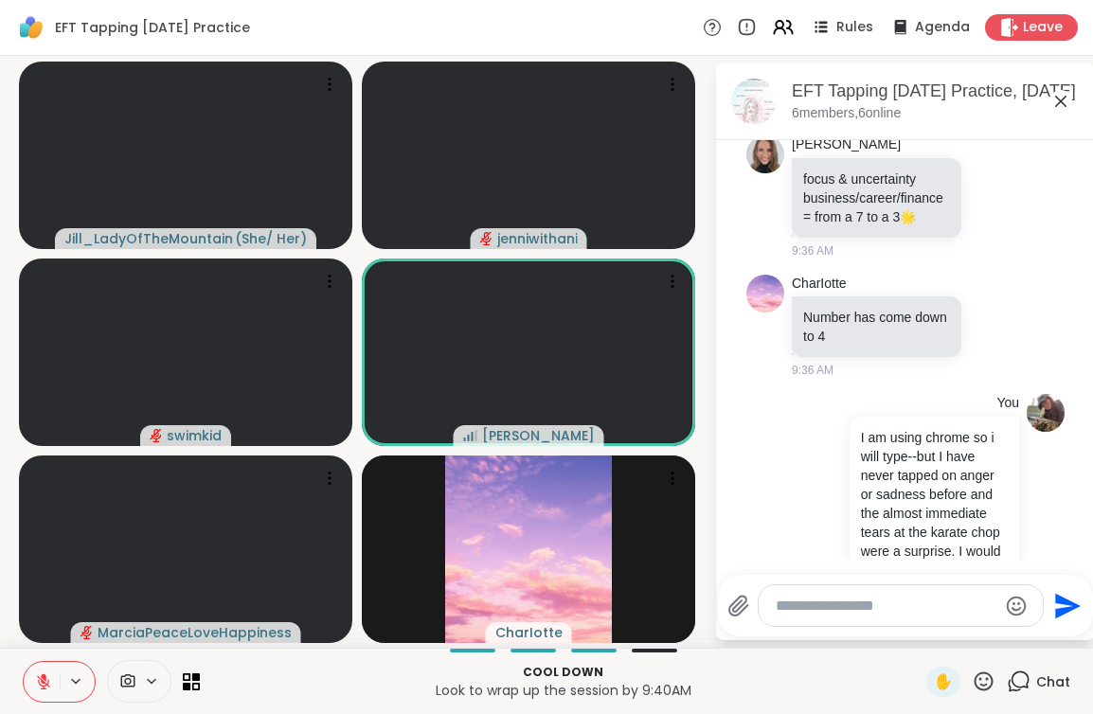
scroll to position [2633, 0]
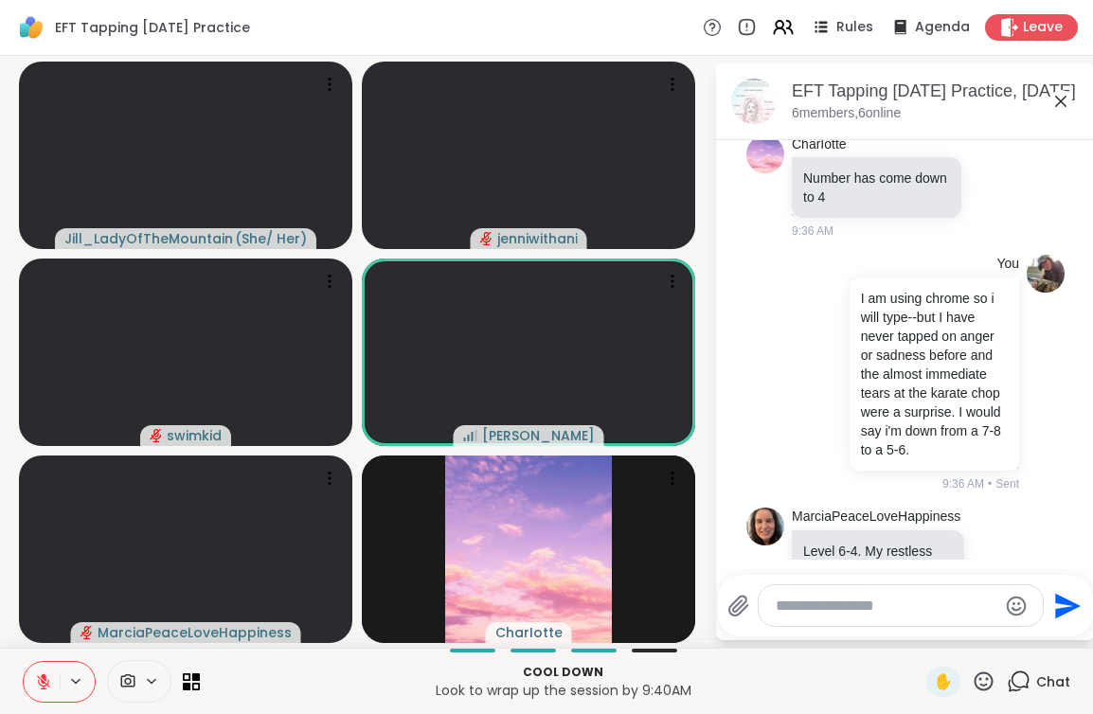
click at [980, 685] on icon at bounding box center [984, 682] width 24 height 24
click at [938, 637] on span "❤️" at bounding box center [928, 632] width 19 height 23
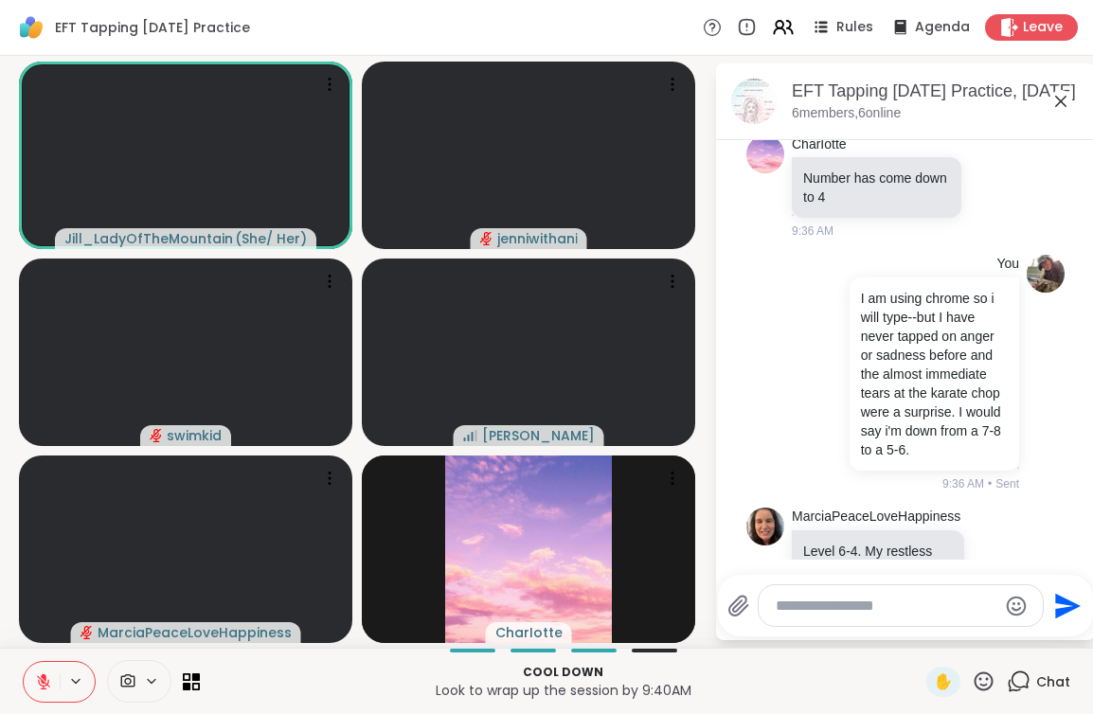
click at [995, 677] on icon at bounding box center [984, 682] width 24 height 24
click at [1053, 629] on span "🎉" at bounding box center [1053, 632] width 19 height 23
click at [198, 675] on icon at bounding box center [196, 677] width 9 height 9
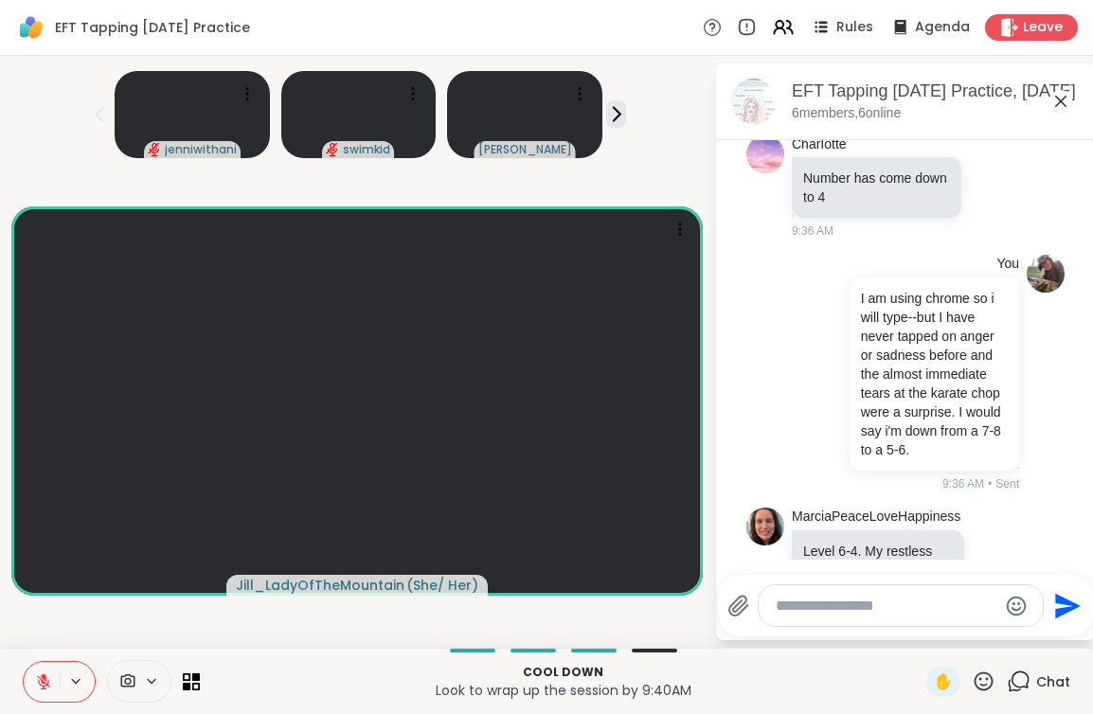
click at [198, 672] on div at bounding box center [111, 681] width 177 height 43
click at [194, 680] on icon at bounding box center [196, 677] width 9 height 9
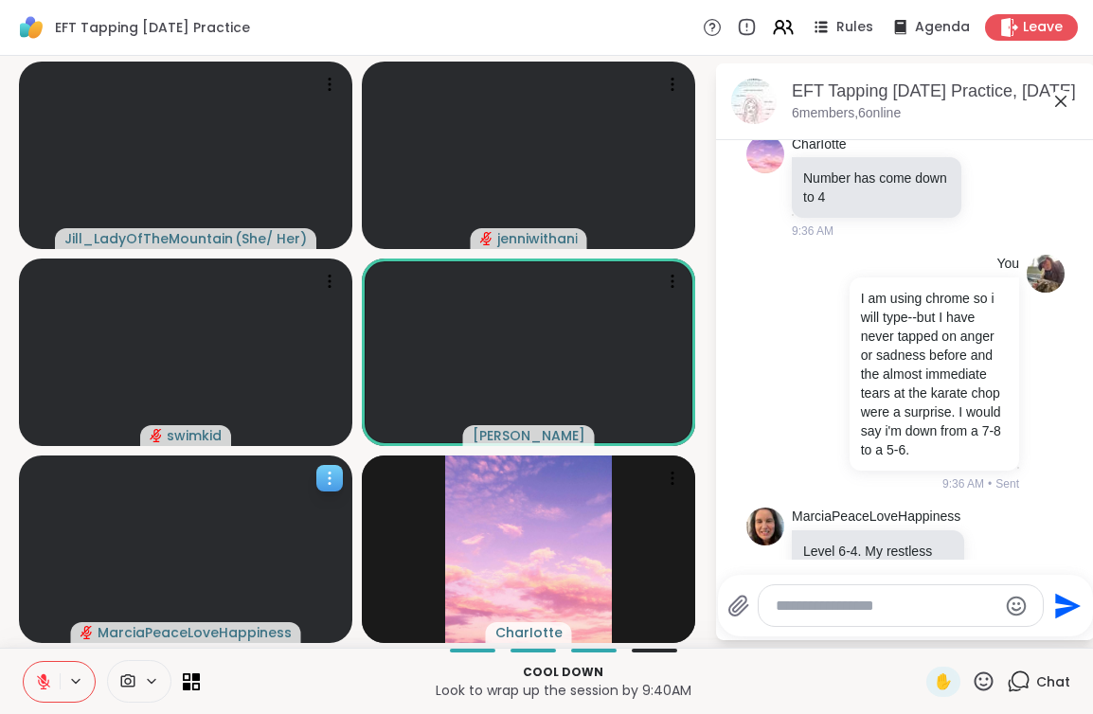
scroll to position [2659, 0]
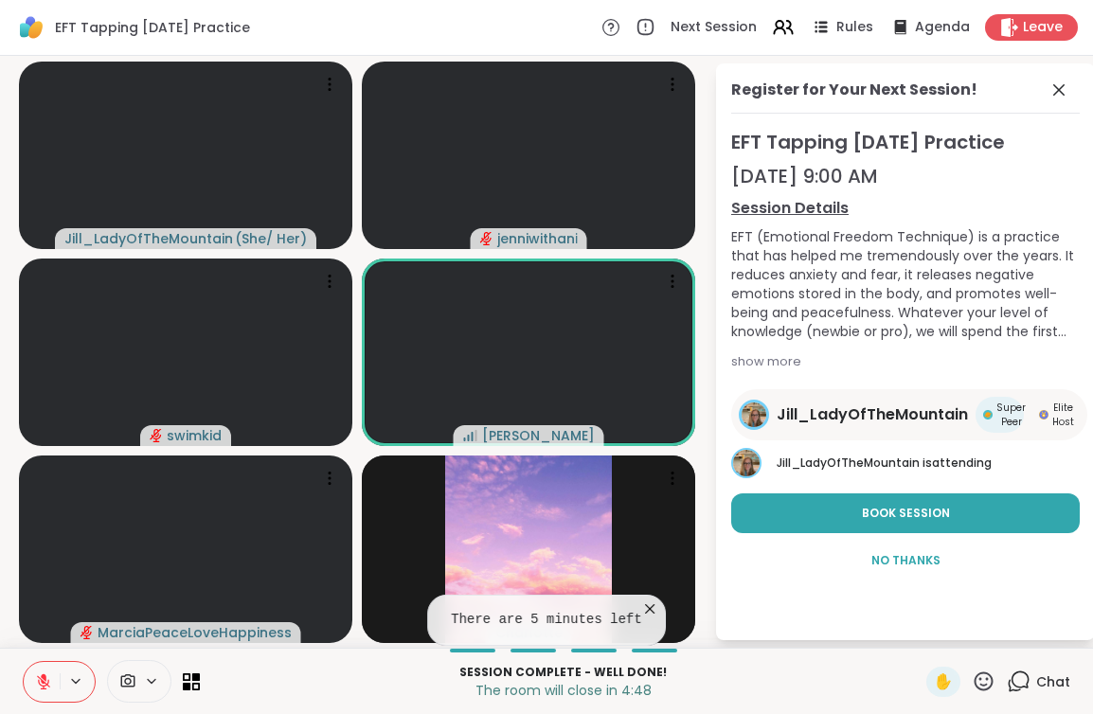
click at [1062, 673] on span "Chat" at bounding box center [1054, 682] width 34 height 19
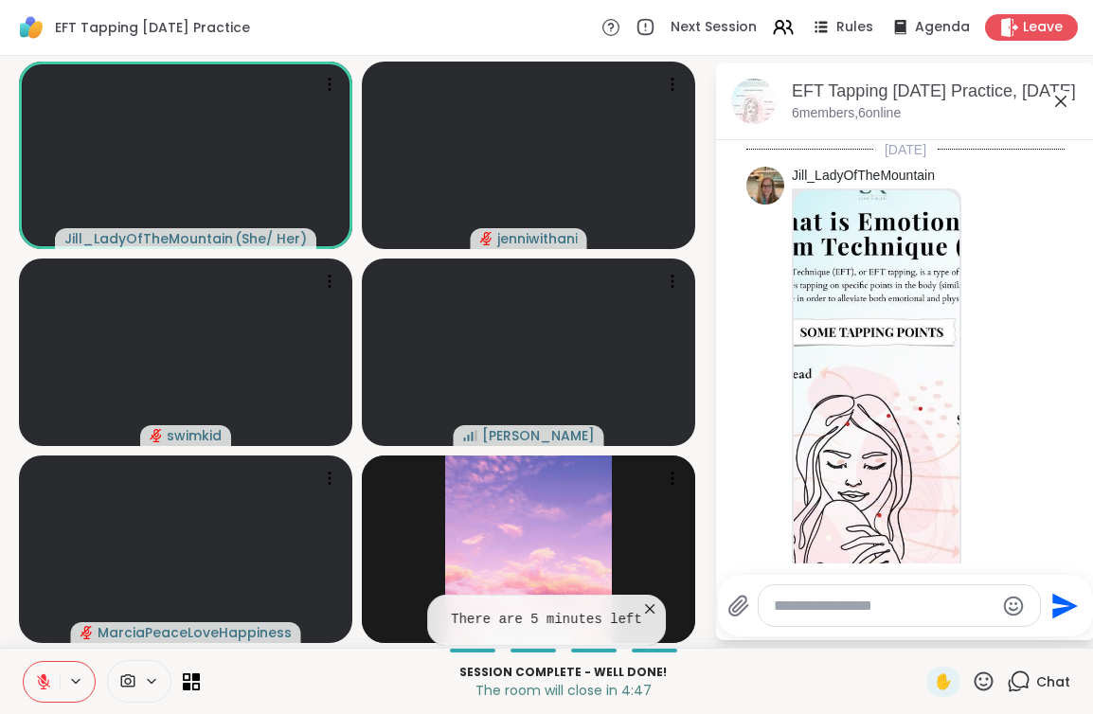
click at [891, 595] on div at bounding box center [899, 606] width 281 height 41
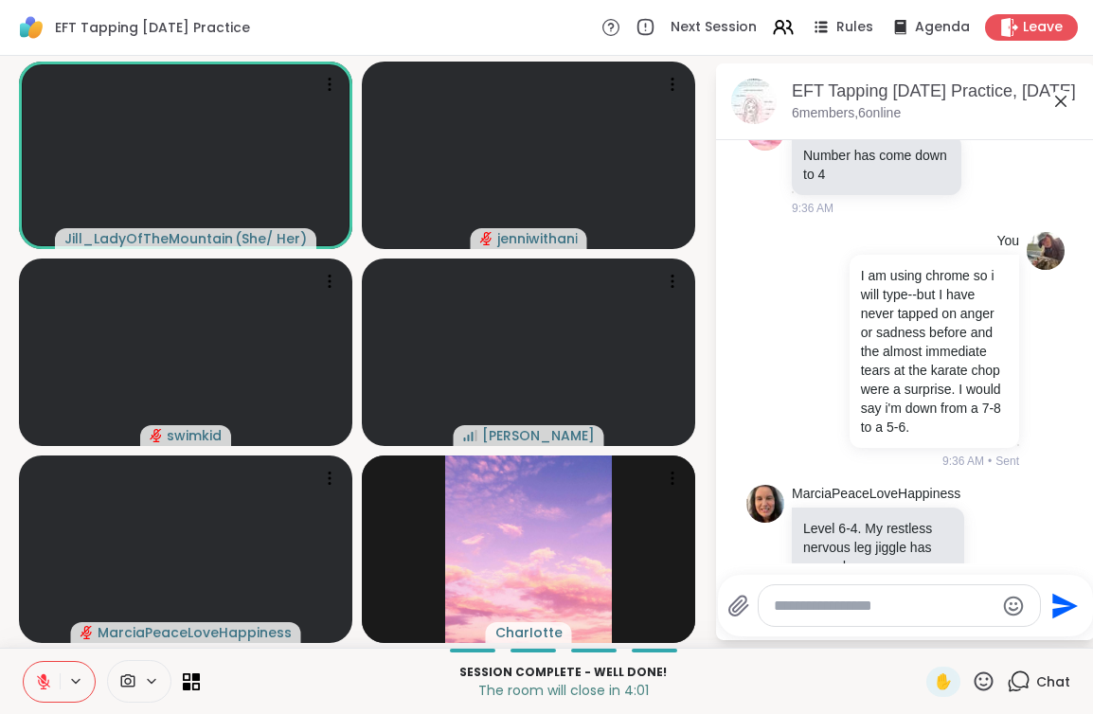
click at [892, 597] on textarea "Type your message" at bounding box center [884, 606] width 221 height 19
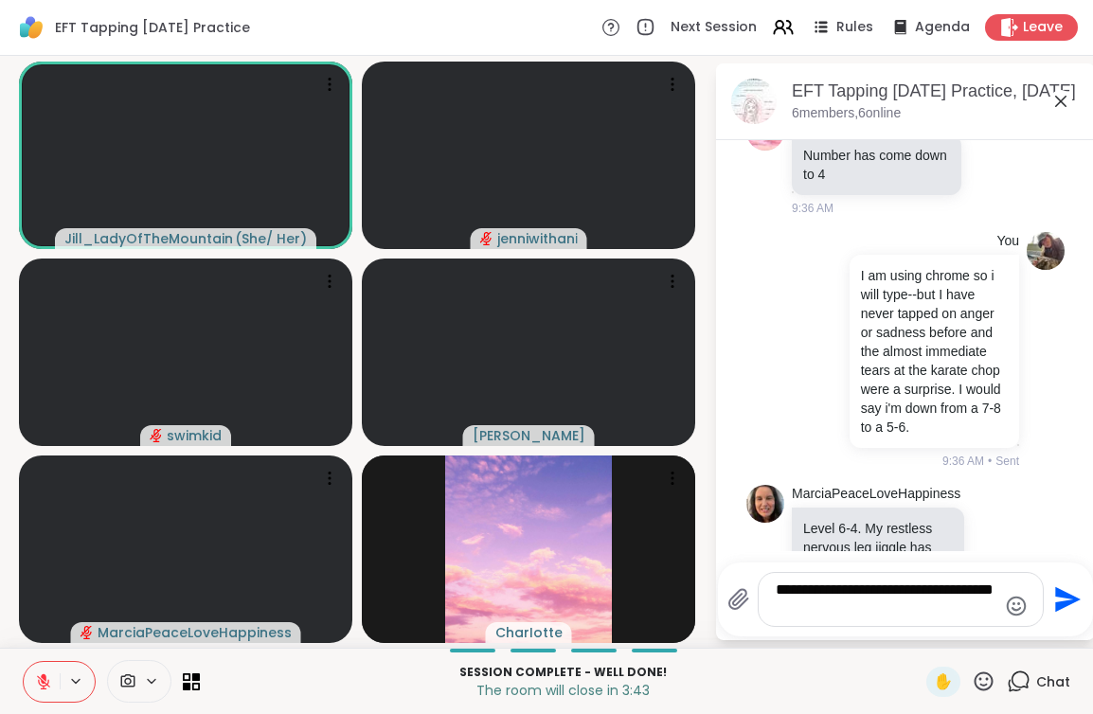
type textarea "**********"
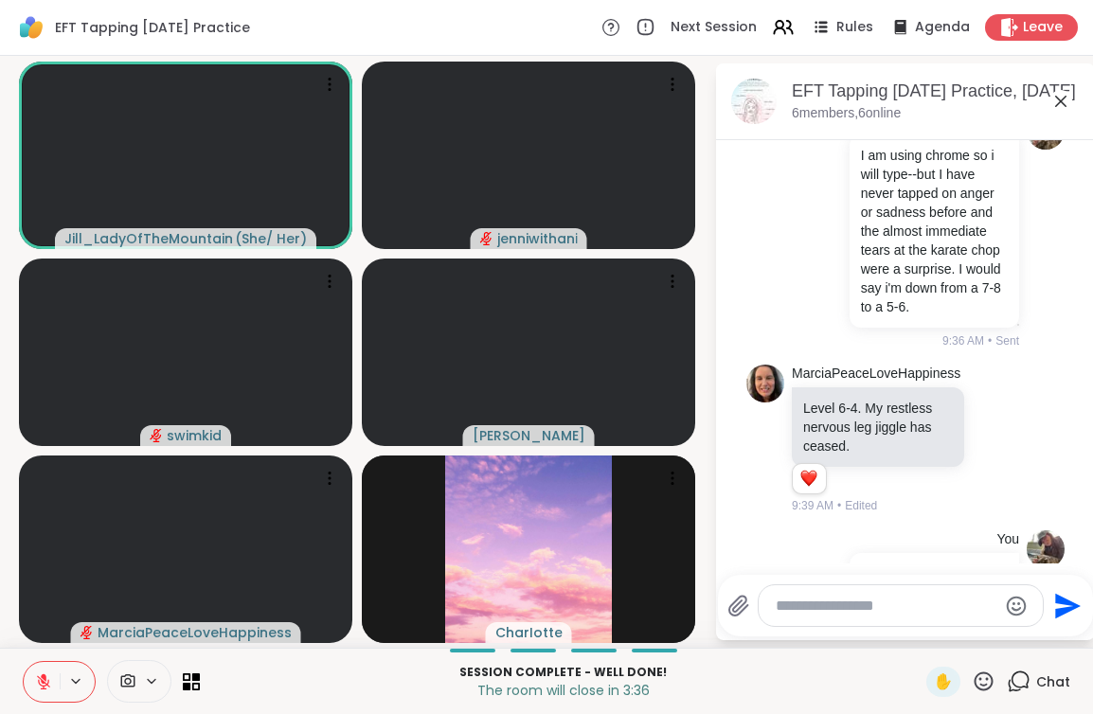
scroll to position [2806, 0]
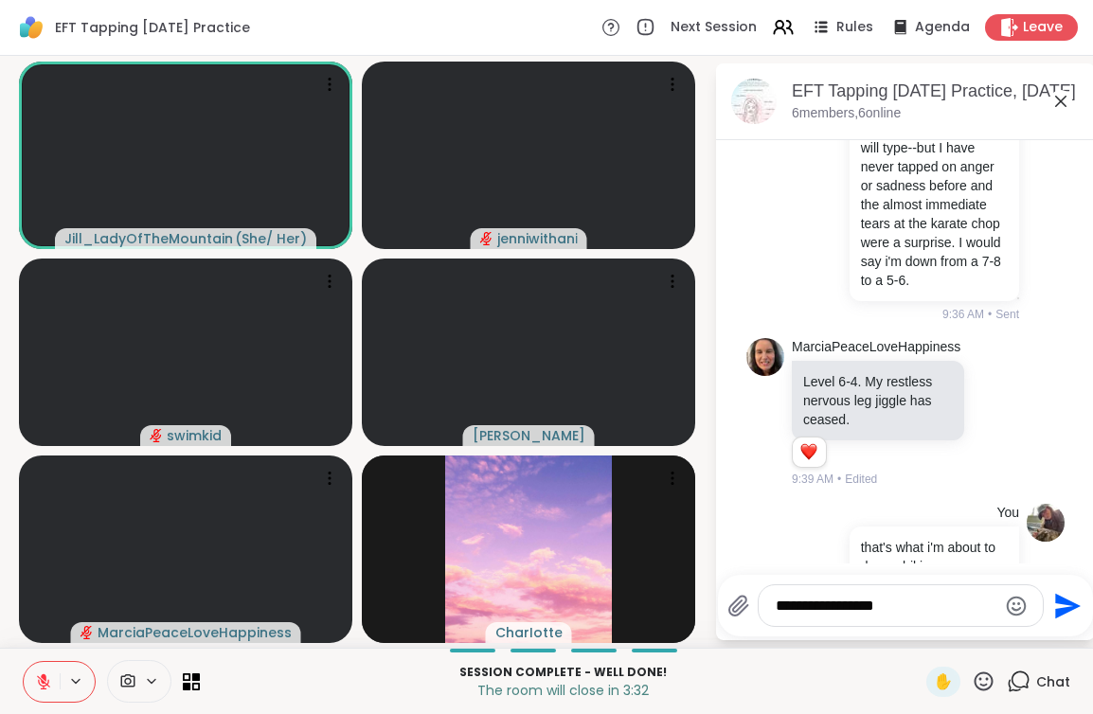
type textarea "**********"
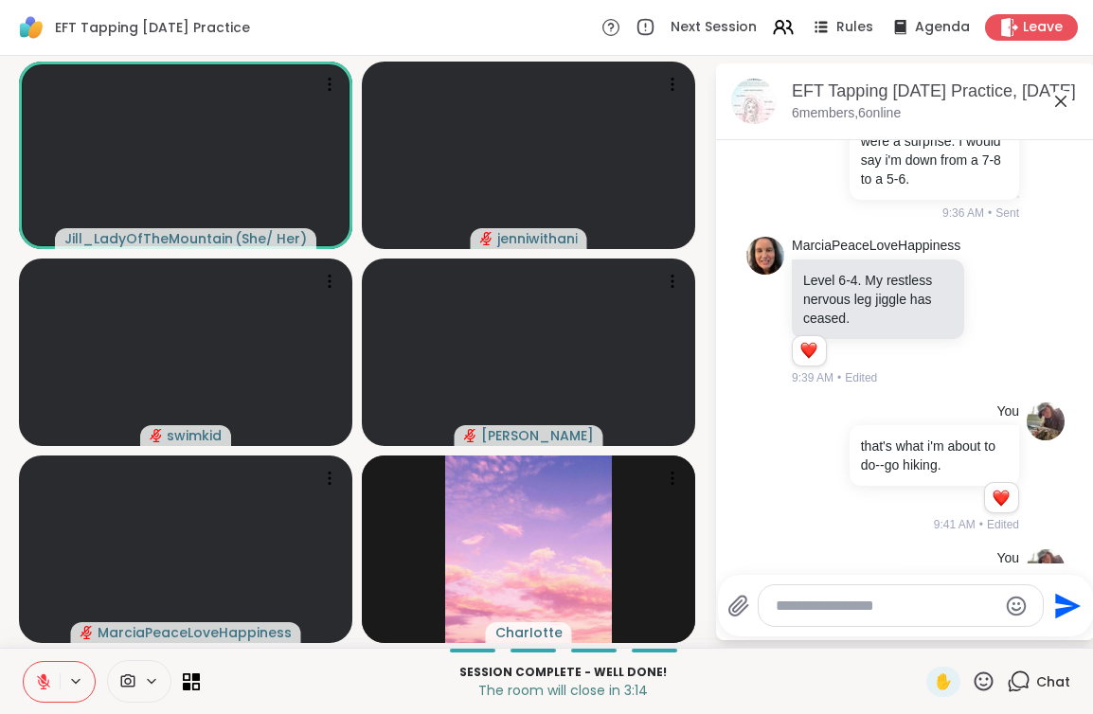
click at [895, 603] on textarea "Type your message" at bounding box center [886, 606] width 221 height 19
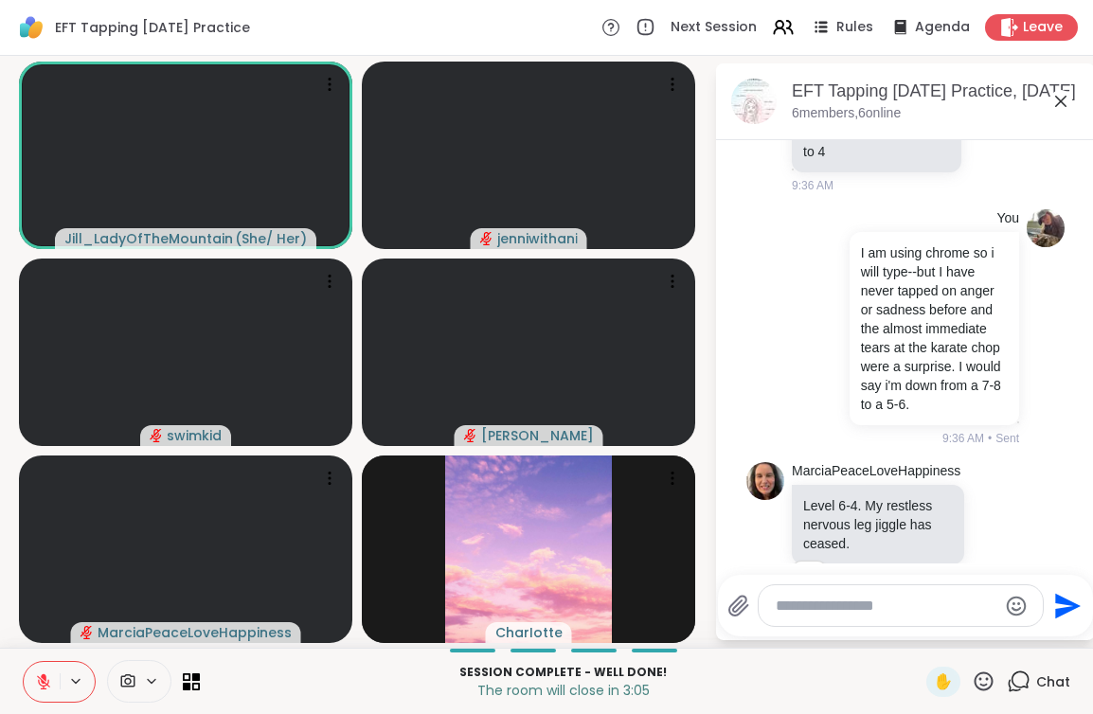
scroll to position [2651, 0]
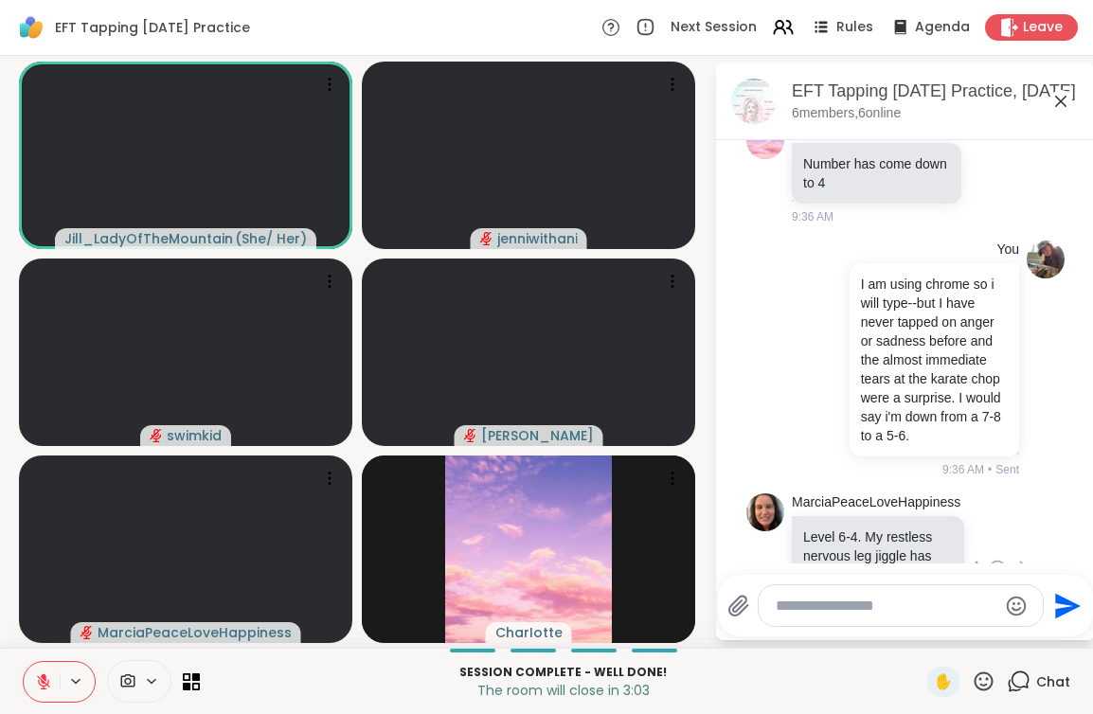
click at [996, 566] on icon at bounding box center [996, 566] width 0 height 0
click at [850, 530] on div "Select Reaction: Heart" at bounding box center [846, 538] width 17 height 17
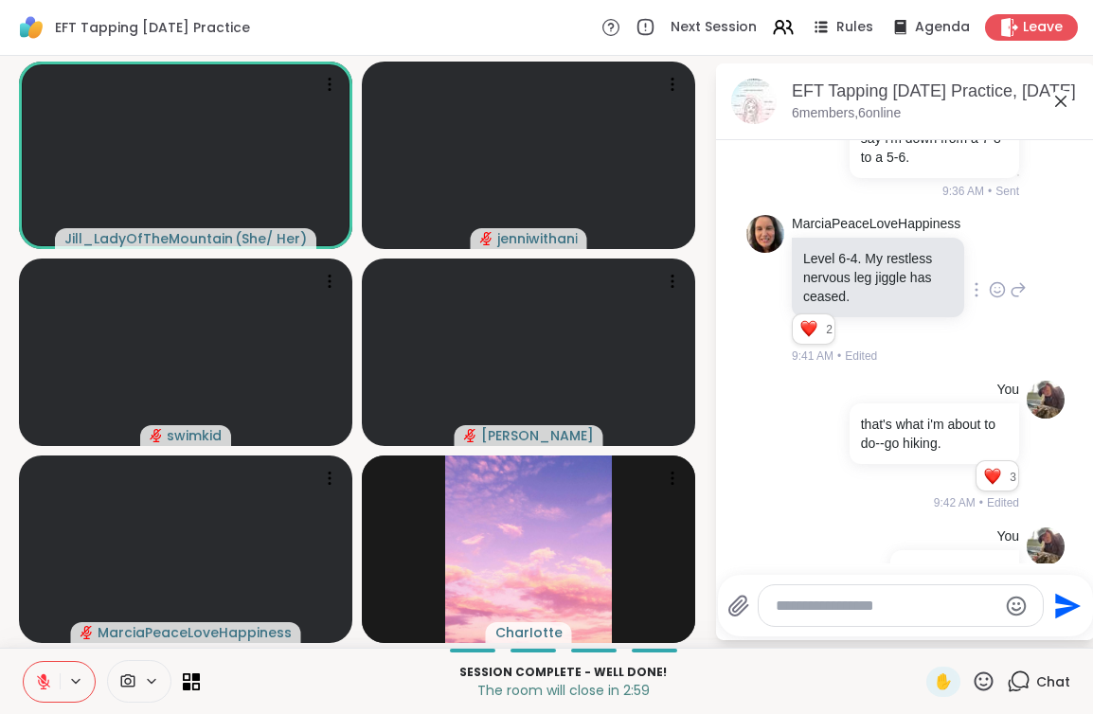
scroll to position [2934, 0]
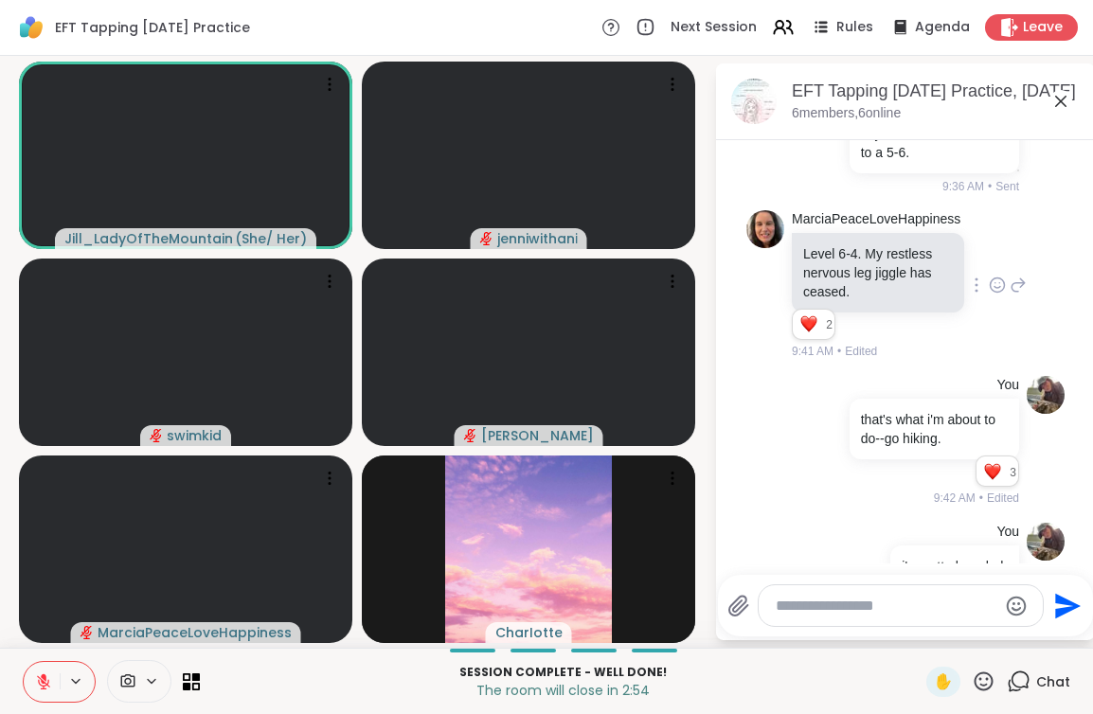
click at [853, 605] on textarea "Type your message" at bounding box center [886, 606] width 221 height 19
click at [814, 611] on textarea "Type your message" at bounding box center [886, 606] width 221 height 19
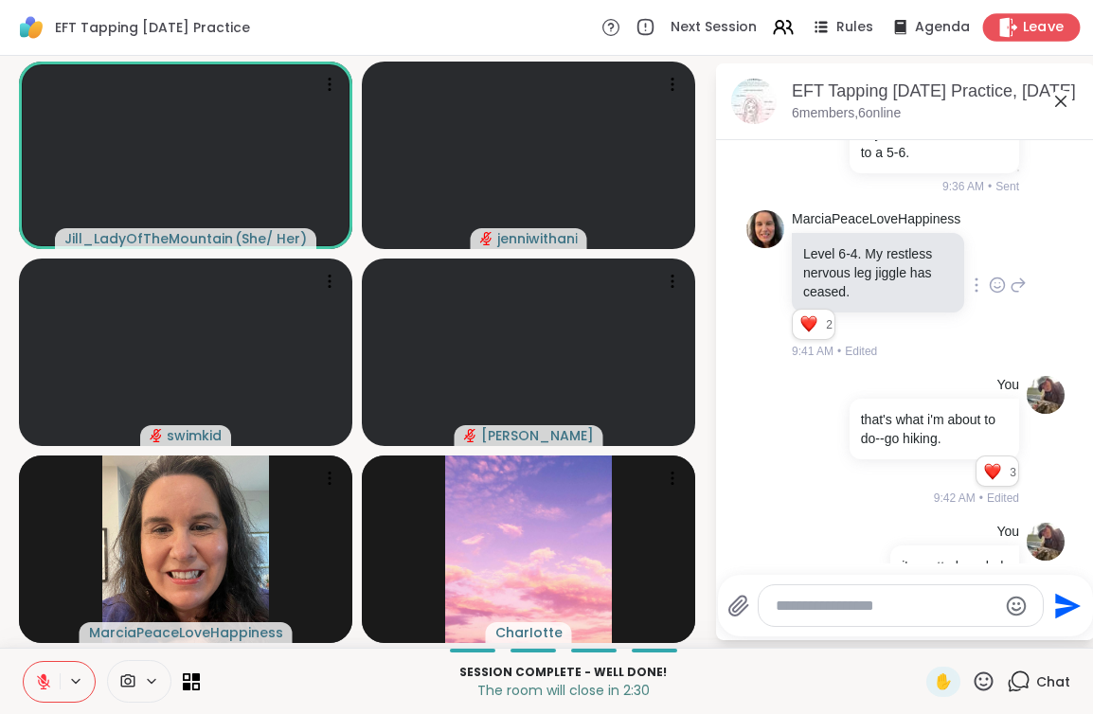
click at [1029, 38] on div "Leave" at bounding box center [1032, 26] width 98 height 27
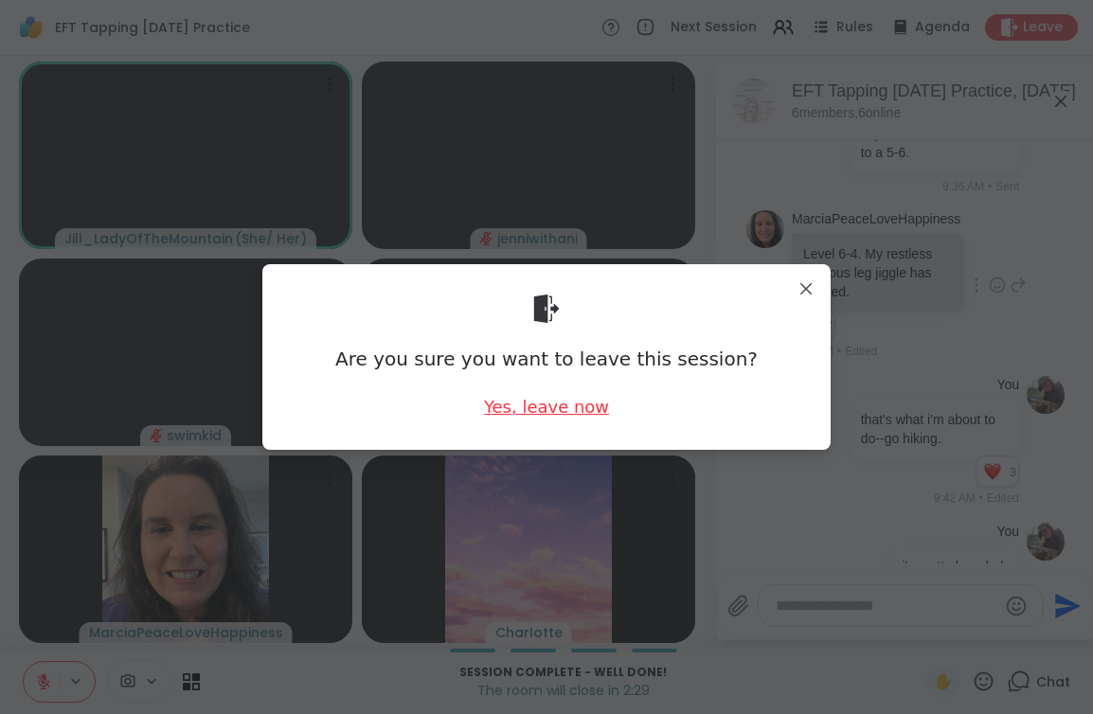
click at [546, 409] on div "Yes, leave now" at bounding box center [546, 407] width 125 height 24
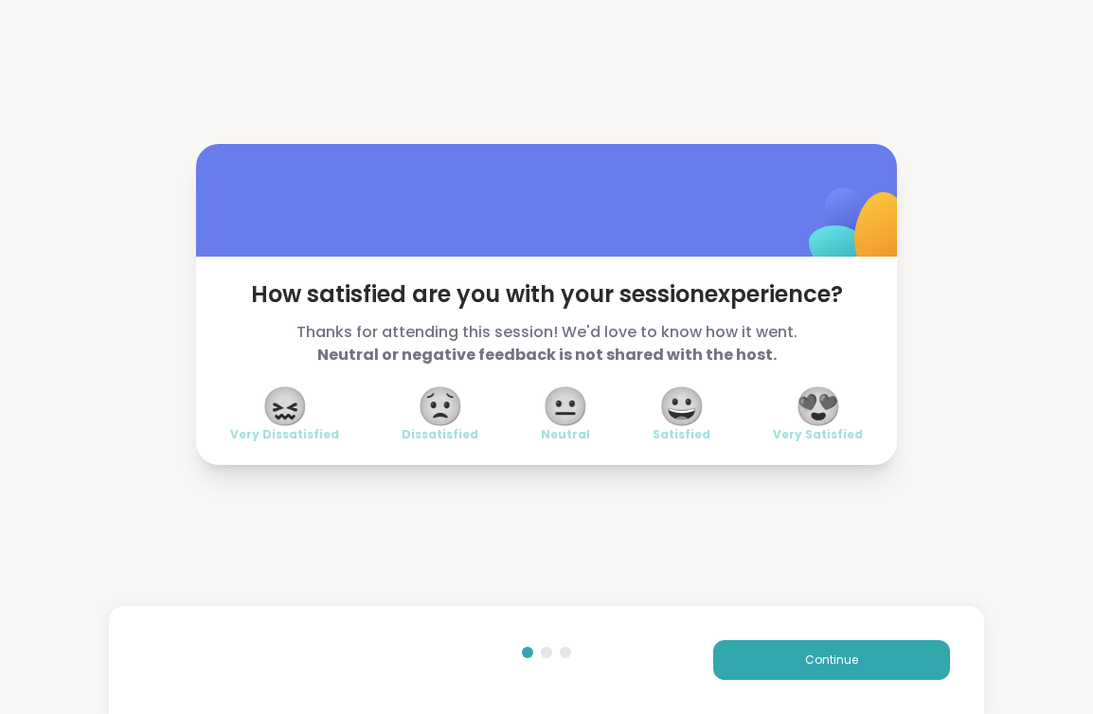
click at [847, 411] on div "😍 Very Satisfied" at bounding box center [818, 415] width 90 height 53
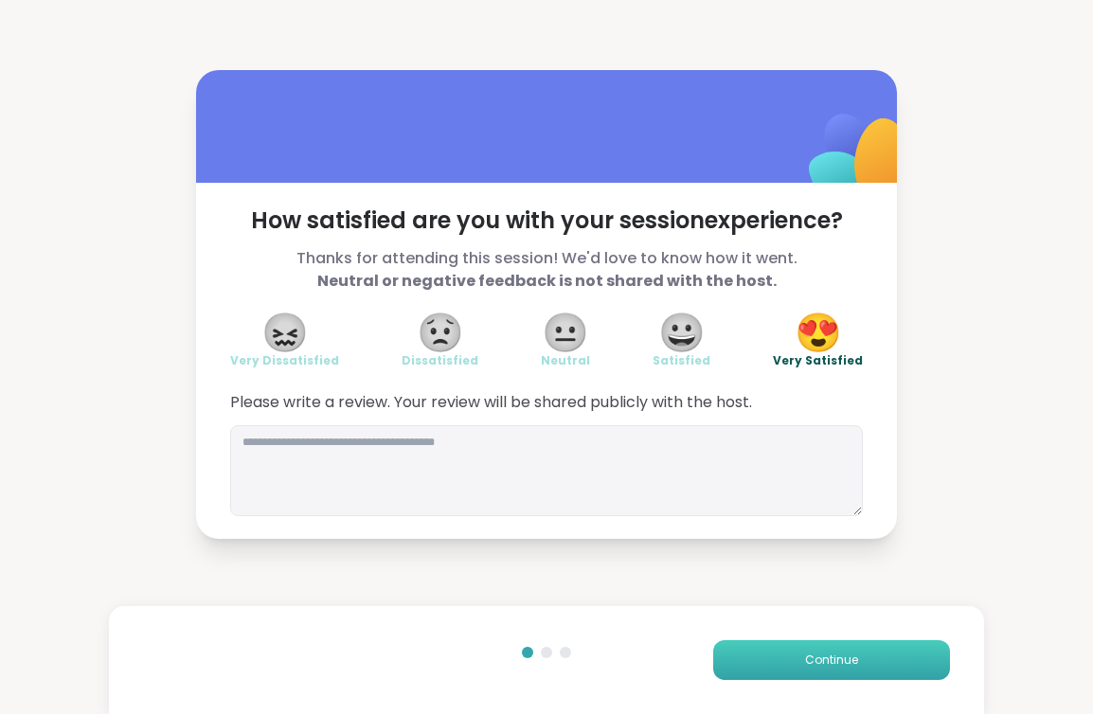
click at [845, 659] on span "Continue" at bounding box center [831, 660] width 53 height 17
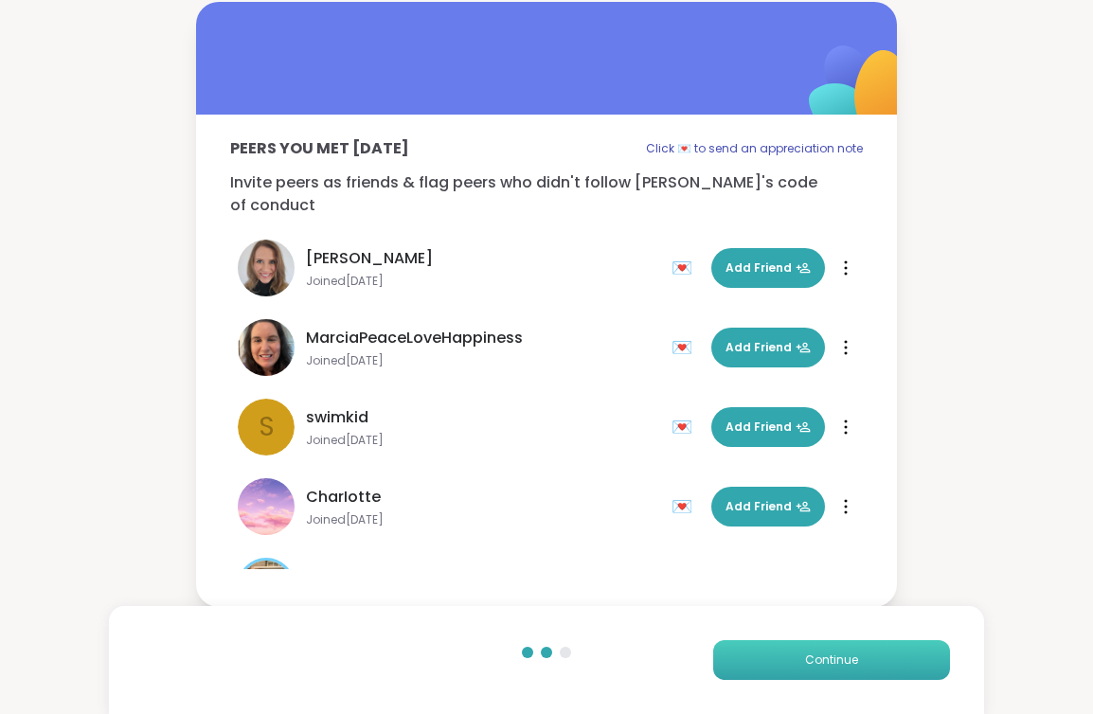
click at [845, 659] on span "Continue" at bounding box center [831, 660] width 53 height 17
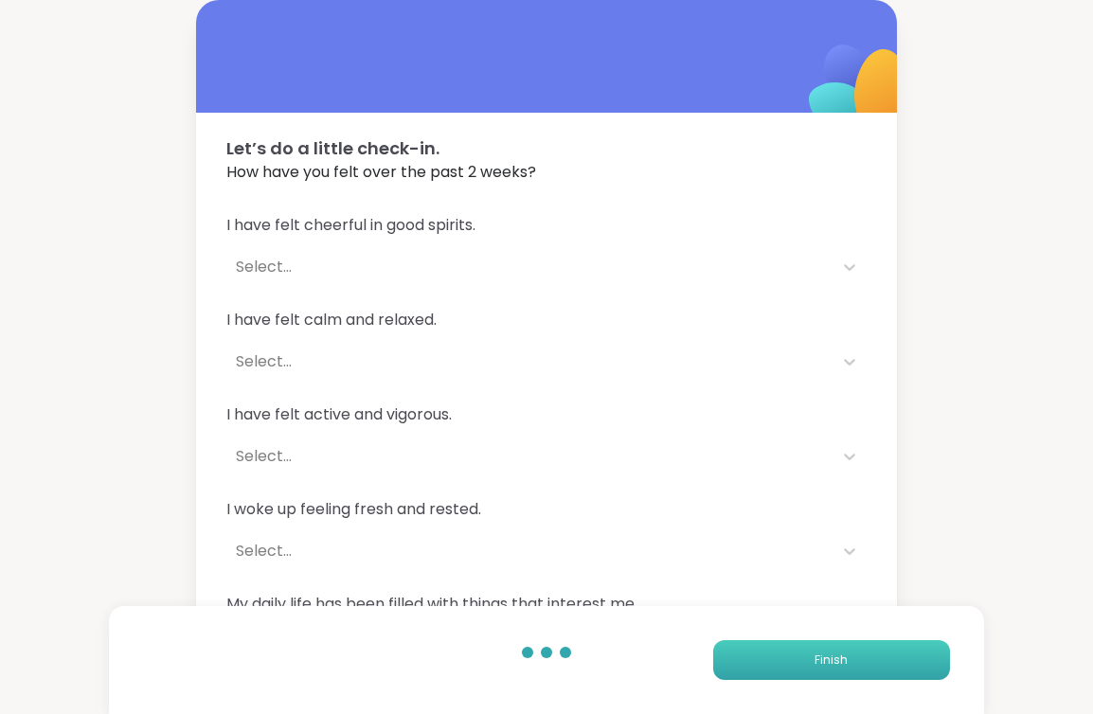
click at [845, 659] on span "Finish" at bounding box center [831, 660] width 33 height 17
